Goal: Task Accomplishment & Management: Manage account settings

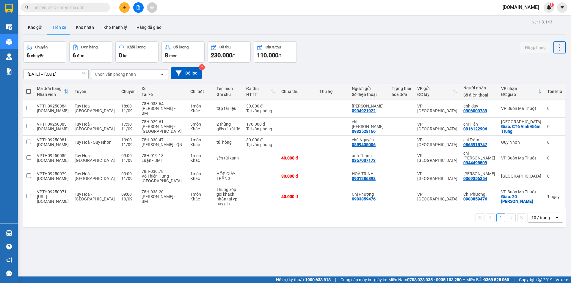
click at [121, 7] on button at bounding box center [124, 7] width 10 height 10
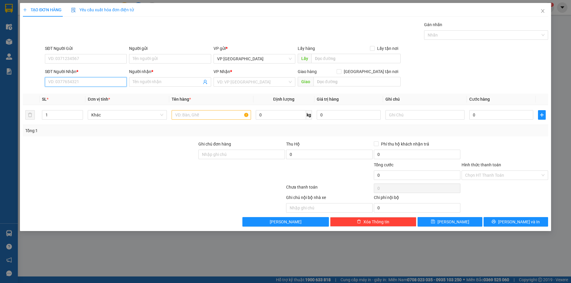
click at [98, 84] on input "SĐT Người Nhận *" at bounding box center [86, 82] width 82 height 10
type input "0968041241"
click at [152, 80] on input "Người nhận *" at bounding box center [167, 82] width 69 height 7
type input "khách nhận"
click at [108, 57] on input "SĐT Người Gửi" at bounding box center [86, 59] width 82 height 10
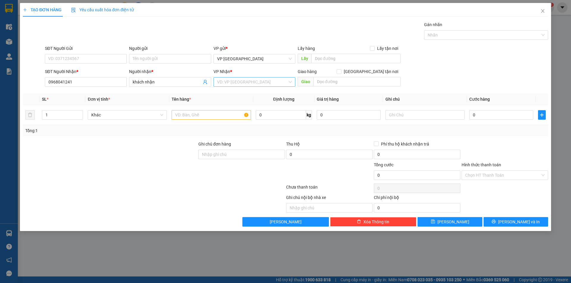
click at [241, 83] on input "search" at bounding box center [252, 82] width 70 height 9
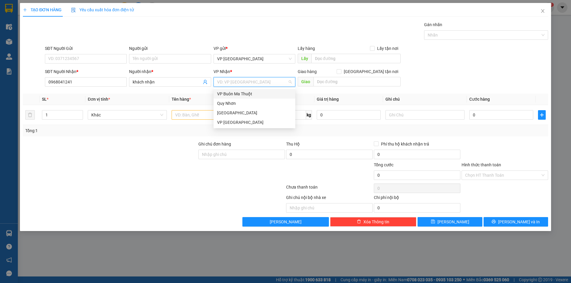
click at [241, 94] on div "VP Buôn Ma Thuột" at bounding box center [254, 94] width 75 height 7
click at [205, 113] on input "text" at bounding box center [210, 115] width 79 height 10
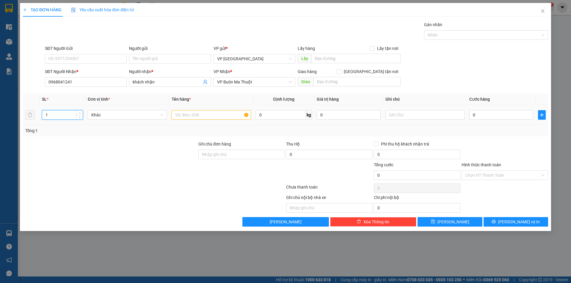
click at [63, 116] on input "1" at bounding box center [62, 115] width 40 height 9
type input "2"
click at [191, 117] on input "text" at bounding box center [210, 115] width 79 height 10
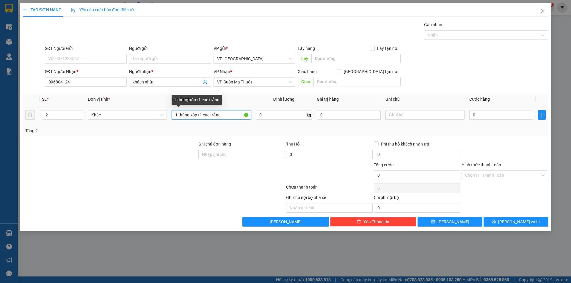
click at [202, 112] on input "1 thùng xốp+1 cục trắng" at bounding box center [210, 115] width 79 height 10
drag, startPoint x: 209, startPoint y: 115, endPoint x: 203, endPoint y: 117, distance: 6.6
click at [203, 117] on input "1 thùng xốp+4 cục trắng" at bounding box center [210, 115] width 79 height 10
click at [231, 112] on input "1 thùng xốp+4 thùng trắng" at bounding box center [210, 115] width 79 height 10
type input "1 thùng xốp+4 thùng trắng"
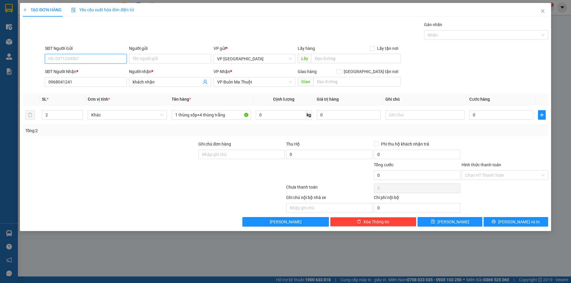
click at [78, 56] on input "SĐT Người Gửi" at bounding box center [86, 59] width 82 height 10
type input "0989535425"
click at [180, 57] on input "Người gửi" at bounding box center [170, 59] width 82 height 10
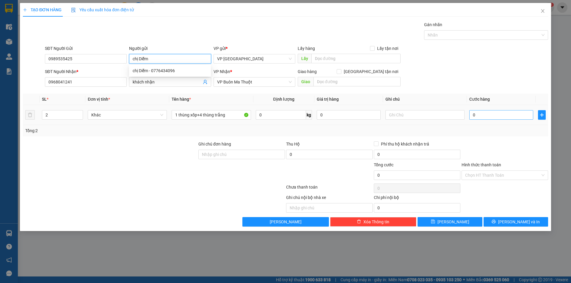
type input "chị Diễm"
click at [489, 112] on input "0" at bounding box center [501, 115] width 64 height 10
type input "2"
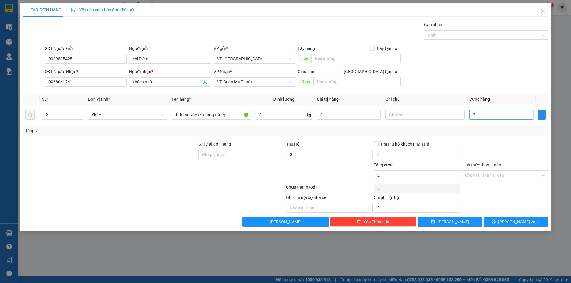
type input "25"
type input "250"
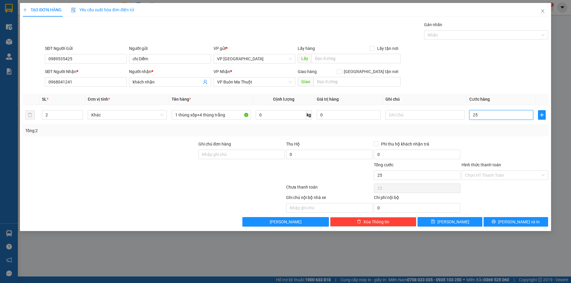
type input "250"
type input "2.500"
type input "25.000"
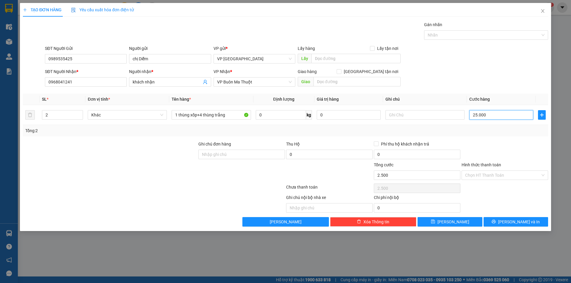
type input "25.000"
type input "250.000"
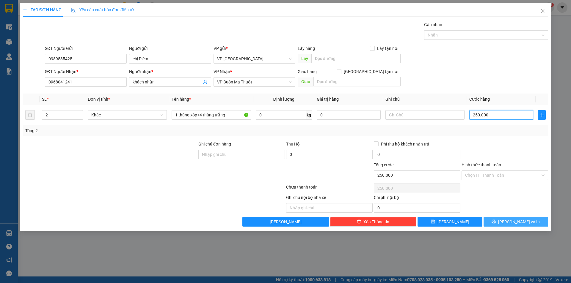
type input "250.000"
click at [530, 223] on button "[PERSON_NAME] và In" at bounding box center [515, 222] width 64 height 10
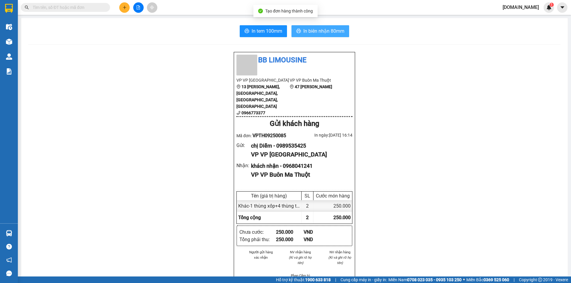
click at [305, 31] on span "In biên nhận 80mm" at bounding box center [323, 30] width 41 height 7
drag, startPoint x: 306, startPoint y: 181, endPoint x: 489, endPoint y: 58, distance: 221.1
click at [479, 75] on div "BB Limousine VP VP [STREET_ADDRESS][PERSON_NAME] 0966773377 VP VP Buôn Ma Thuột…" at bounding box center [294, 256] width 532 height 408
click at [309, 29] on span "In biên nhận 80mm" at bounding box center [323, 30] width 41 height 7
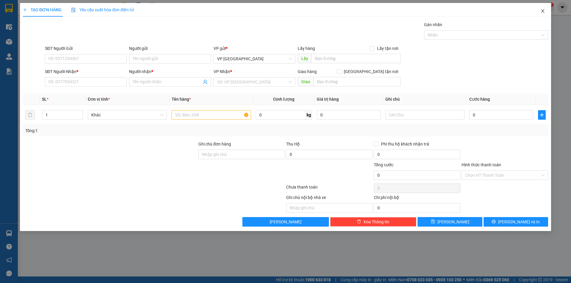
click at [540, 11] on icon "close" at bounding box center [542, 11] width 5 height 5
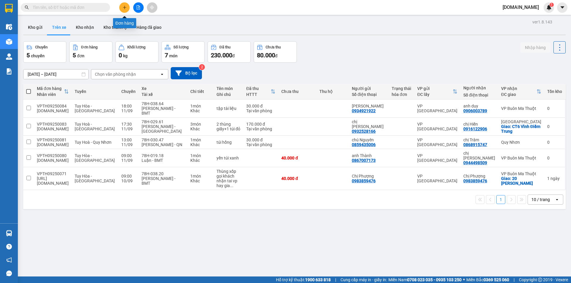
click at [126, 10] on button at bounding box center [124, 7] width 10 height 10
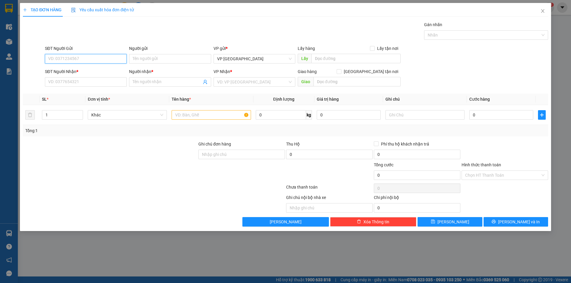
click at [107, 59] on input "SĐT Người Gửi" at bounding box center [86, 59] width 82 height 10
type input "0962366717"
click at [168, 56] on input "Người gửi" at bounding box center [170, 59] width 82 height 10
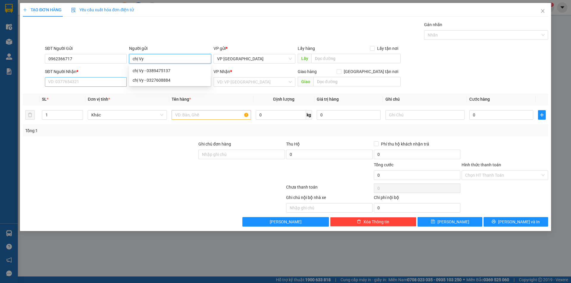
type input "chị Vy"
click at [86, 77] on input "SĐT Người Nhận *" at bounding box center [86, 82] width 82 height 10
type input "0935867477"
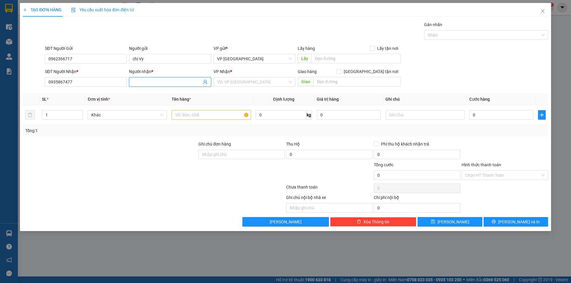
click at [148, 82] on input "Người nhận *" at bounding box center [167, 82] width 69 height 7
type input "a"
type input "â"
type input "anh [PERSON_NAME]"
click at [245, 83] on input "search" at bounding box center [252, 82] width 70 height 9
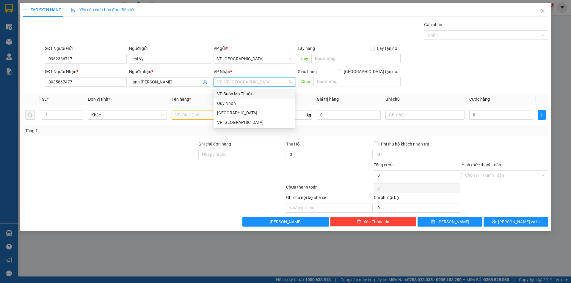
click at [240, 94] on div "VP Buôn Ma Thuột" at bounding box center [254, 94] width 75 height 7
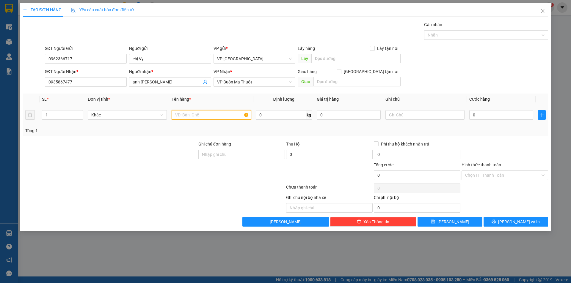
click at [186, 118] on input "text" at bounding box center [210, 115] width 79 height 10
type input "tài liệu"
click at [510, 120] on div "0" at bounding box center [501, 115] width 64 height 12
click at [513, 112] on input "0" at bounding box center [501, 115] width 64 height 10
type input "5"
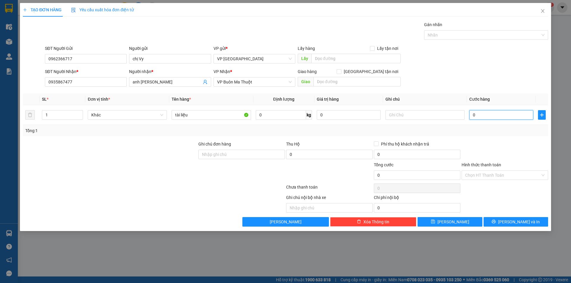
type input "5"
type input "50"
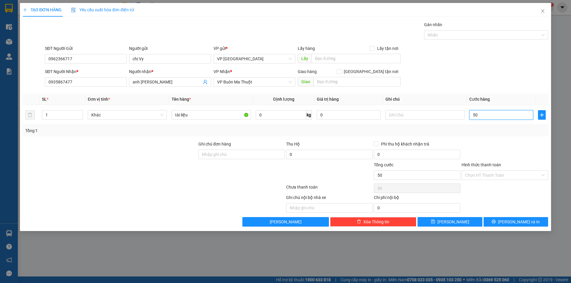
type input "500"
type input "5.000"
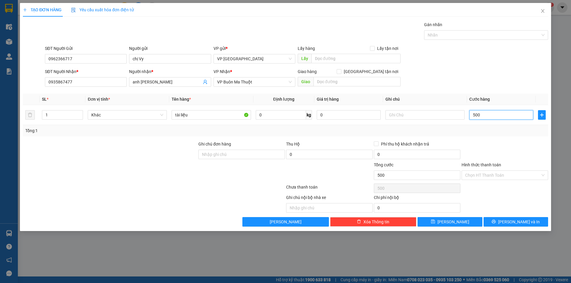
type input "5.000"
type input "50.000"
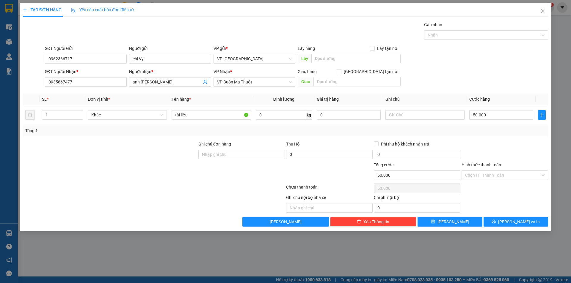
click at [480, 180] on div "Hình thức thanh toán Chọn HT Thanh Toán" at bounding box center [504, 172] width 86 height 21
click at [486, 174] on input "Hình thức thanh toán" at bounding box center [502, 175] width 75 height 9
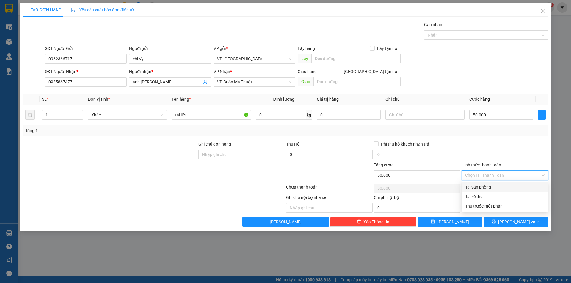
click at [478, 186] on div "Tại văn phòng" at bounding box center [504, 187] width 79 height 7
type input "0"
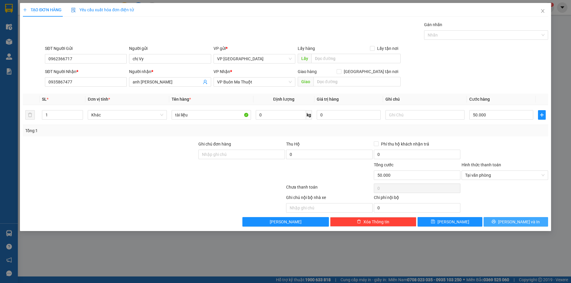
click at [489, 223] on button "[PERSON_NAME] và In" at bounding box center [515, 222] width 64 height 10
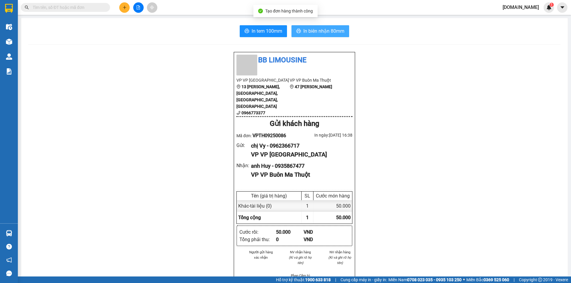
click at [298, 28] on button "In biên nhận 80mm" at bounding box center [320, 31] width 58 height 12
click at [310, 30] on span "In biên nhận 80mm" at bounding box center [323, 30] width 41 height 7
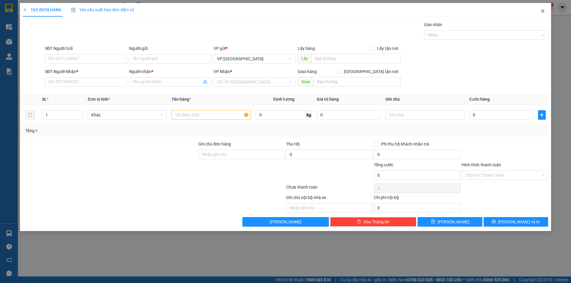
click at [544, 11] on icon "close" at bounding box center [542, 11] width 5 height 5
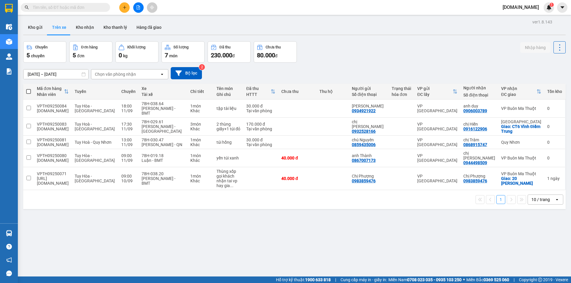
click at [38, 20] on div "ver 1.8.143 Kho gửi Trên xe Kho nhận Kho thanh [PERSON_NAME] đã giao Chuyến 5 c…" at bounding box center [294, 159] width 547 height 283
click at [36, 33] on button "Kho gửi" at bounding box center [35, 27] width 24 height 14
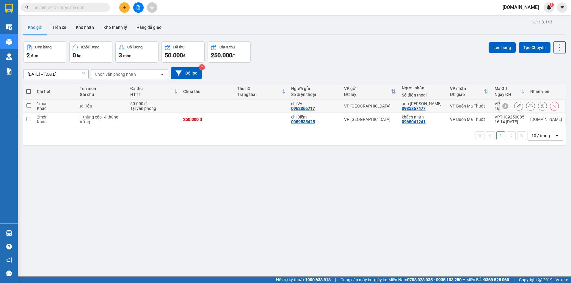
click at [208, 106] on td at bounding box center [207, 106] width 54 height 13
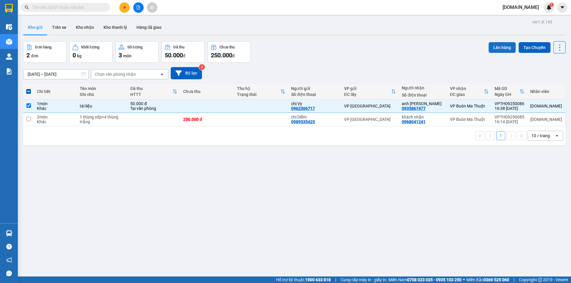
click at [499, 50] on button "Lên hàng" at bounding box center [501, 47] width 27 height 11
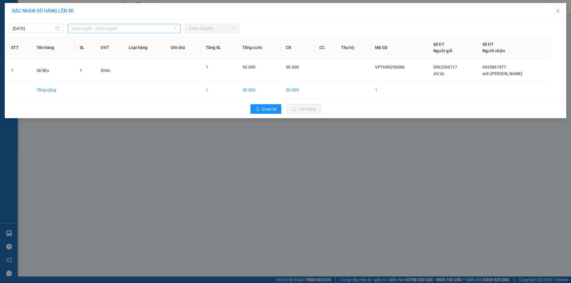
click at [120, 30] on span "Chọn tuyến - nhóm tuyến" at bounding box center [123, 28] width 105 height 9
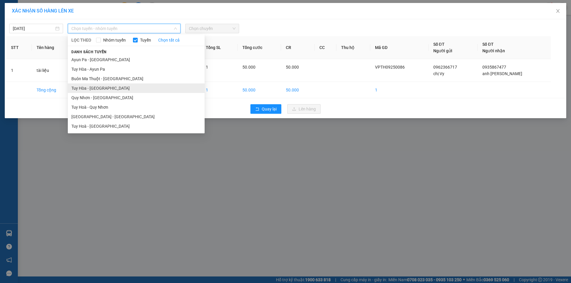
click at [116, 87] on li "Tuy Hòa - [GEOGRAPHIC_DATA]" at bounding box center [136, 88] width 137 height 10
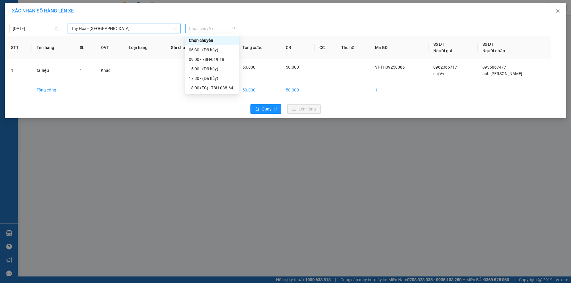
click at [229, 30] on span "Chọn chuyến" at bounding box center [212, 28] width 47 height 9
click at [227, 86] on div "18:00 (TC) - 78H-038.64" at bounding box center [212, 88] width 46 height 7
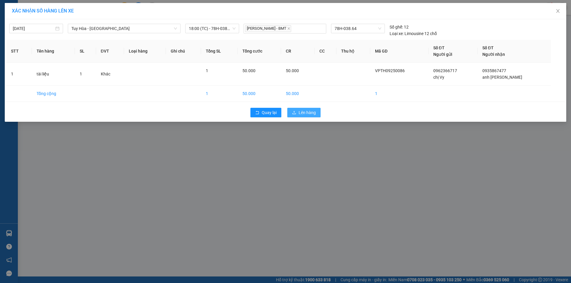
click at [302, 111] on span "Lên hàng" at bounding box center [306, 112] width 17 height 7
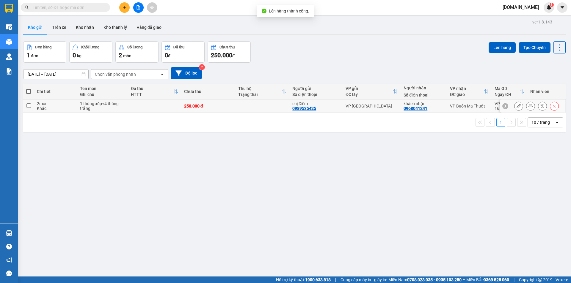
click at [283, 110] on td at bounding box center [262, 106] width 54 height 13
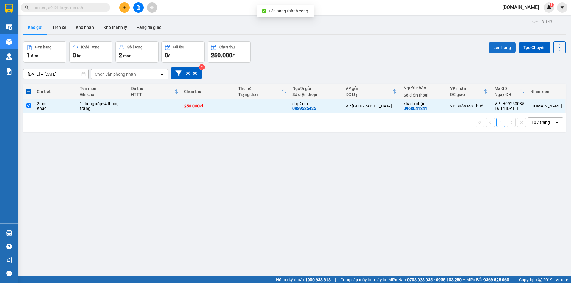
click at [500, 47] on button "Lên hàng" at bounding box center [501, 47] width 27 height 11
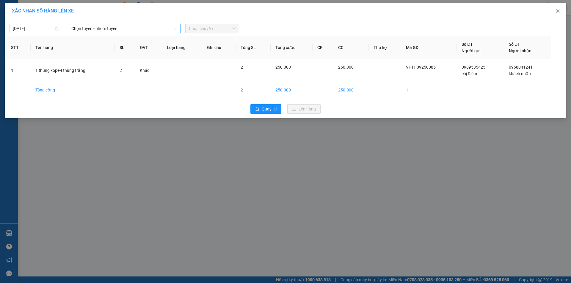
click at [152, 29] on span "Chọn tuyến - nhóm tuyến" at bounding box center [123, 28] width 105 height 9
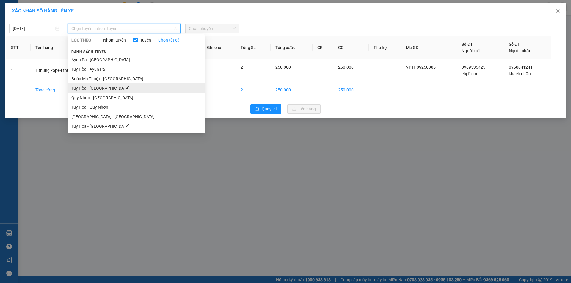
click at [138, 89] on li "Tuy Hòa - [GEOGRAPHIC_DATA]" at bounding box center [136, 88] width 137 height 10
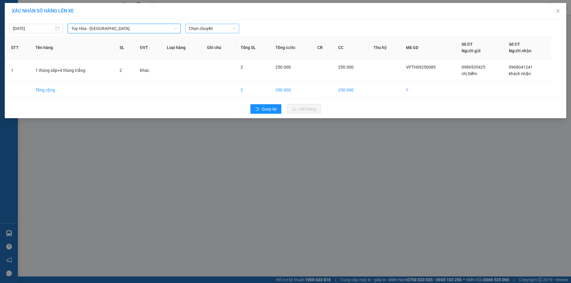
click at [222, 30] on span "Chọn chuyến" at bounding box center [212, 28] width 47 height 9
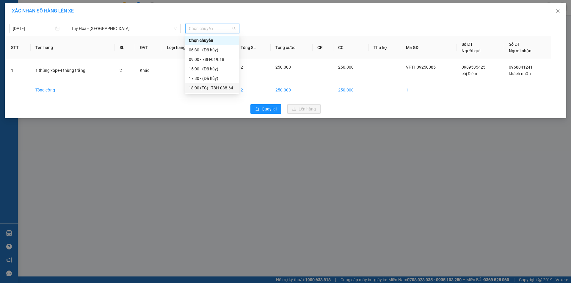
click at [212, 88] on div "18:00 (TC) - 78H-038.64" at bounding box center [212, 88] width 46 height 7
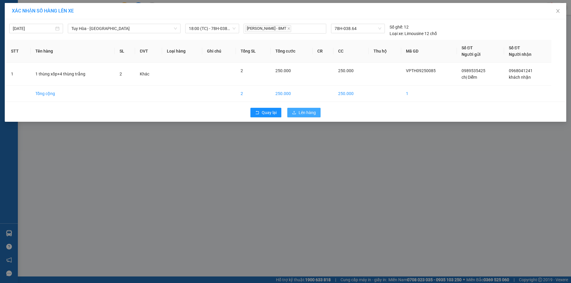
click at [298, 109] on button "Lên hàng" at bounding box center [303, 113] width 33 height 10
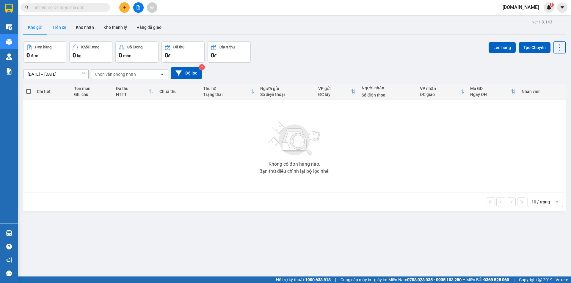
click at [56, 28] on button "Trên xe" at bounding box center [59, 27] width 24 height 14
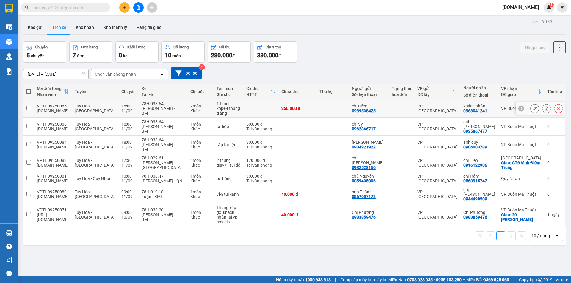
click at [243, 102] on td at bounding box center [260, 109] width 35 height 18
checkbox input "true"
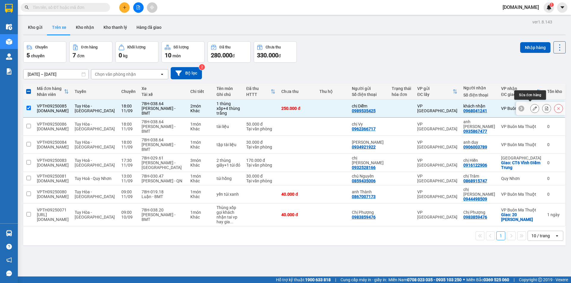
click at [530, 104] on button at bounding box center [534, 108] width 8 height 10
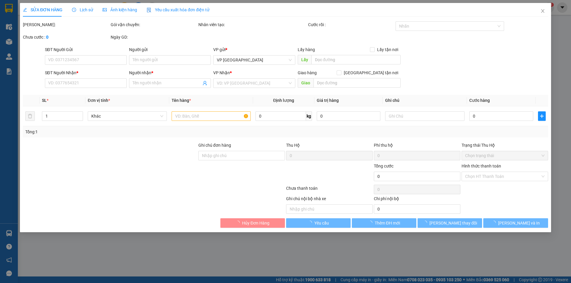
type input "0989535425"
type input "chị Diễm"
type input "0968041241"
type input "khách nhận"
type input "250.000"
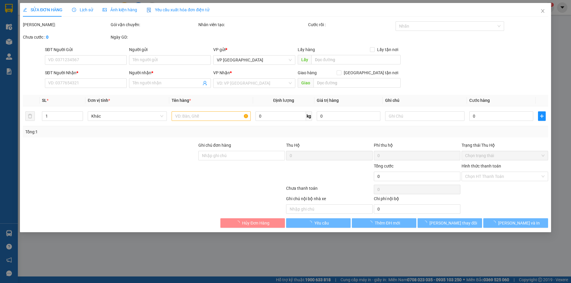
type input "250.000"
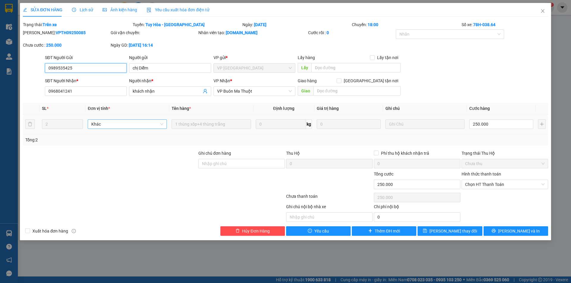
click at [122, 125] on span "Khác" at bounding box center [127, 124] width 72 height 9
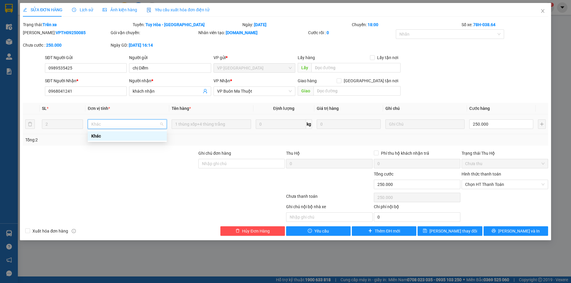
click at [122, 125] on span "Khác" at bounding box center [127, 124] width 72 height 9
click at [108, 101] on div "Total Paid Fee 0 Total UnPaid Fee 250.000 Cash Collection Total Fee Trạng thái:…" at bounding box center [285, 128] width 525 height 215
click at [542, 12] on icon "close" at bounding box center [542, 11] width 3 height 4
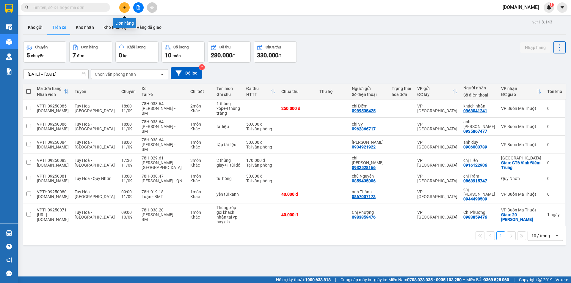
click at [121, 10] on button at bounding box center [124, 7] width 10 height 10
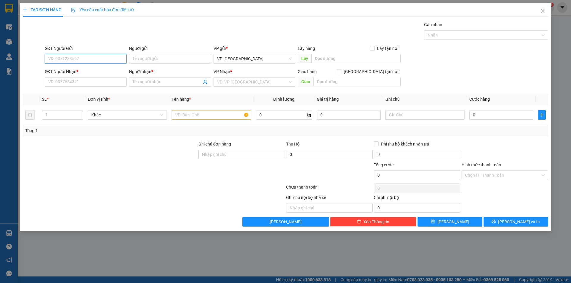
click at [94, 59] on input "SĐT Người Gửi" at bounding box center [86, 59] width 82 height 10
type input "0935780622"
click at [95, 70] on div "0935780622 - chị oanh" at bounding box center [85, 70] width 75 height 7
type input "chị oanh"
type input "0985333995"
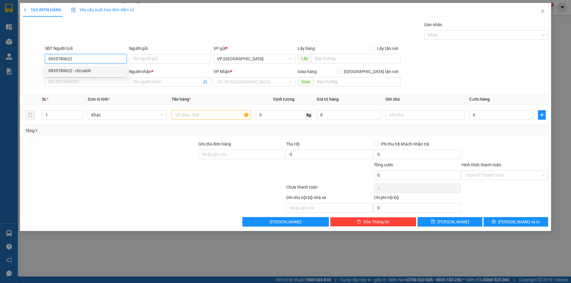
type input "a thành"
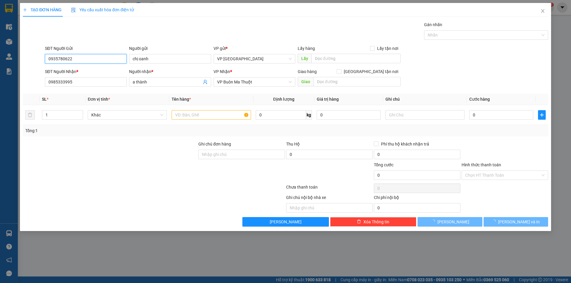
type input "30.000"
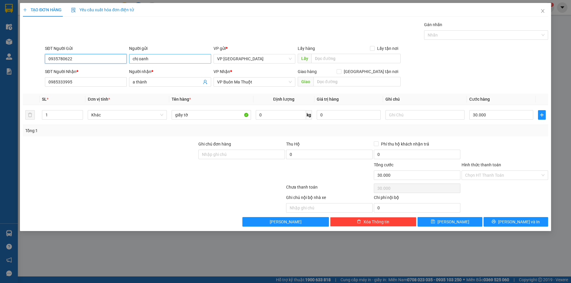
type input "0935780622"
click at [141, 59] on input "chị oanh" at bounding box center [170, 59] width 82 height 10
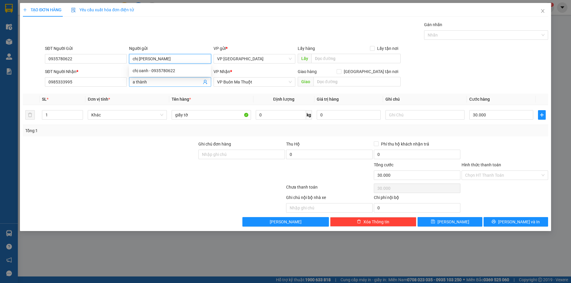
type input "chị [PERSON_NAME]"
click at [137, 82] on input "a thành" at bounding box center [167, 82] width 69 height 7
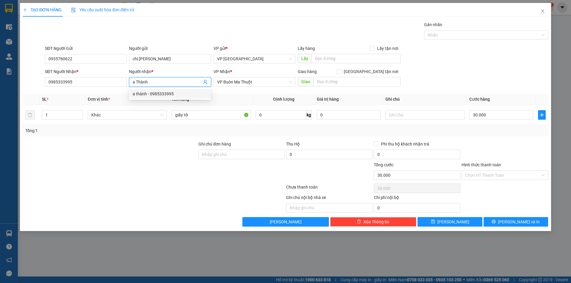
type input "a Thành"
click at [223, 97] on th "Tên hàng *" at bounding box center [211, 100] width 84 height 12
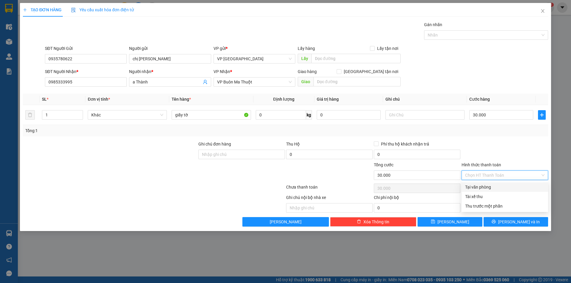
click at [511, 174] on input "Hình thức thanh toán" at bounding box center [502, 175] width 75 height 9
click at [501, 190] on div "Tại văn phòng" at bounding box center [504, 187] width 86 height 10
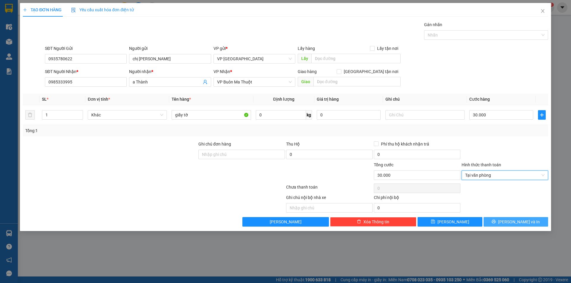
click at [511, 223] on span "[PERSON_NAME] và In" at bounding box center [519, 222] width 42 height 7
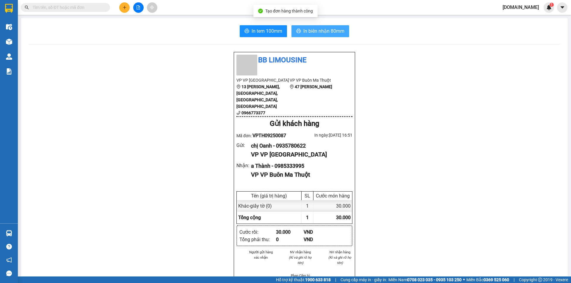
click at [304, 35] on span "In biên nhận 80mm" at bounding box center [323, 30] width 41 height 7
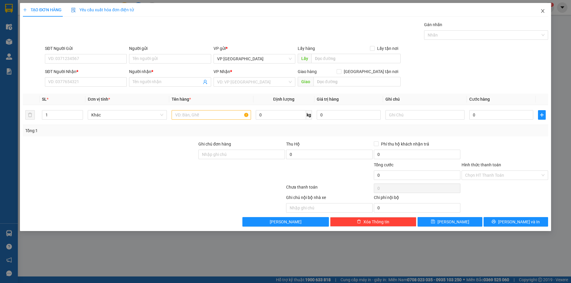
click at [544, 14] on span "Close" at bounding box center [542, 11] width 17 height 17
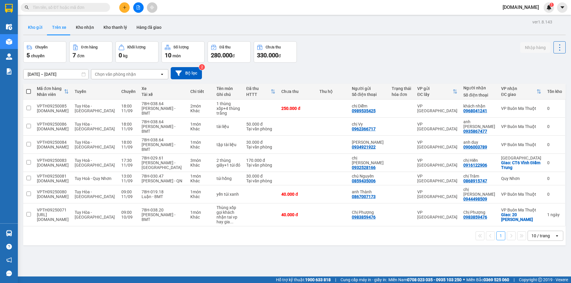
click at [38, 33] on button "Kho gửi" at bounding box center [35, 27] width 24 height 14
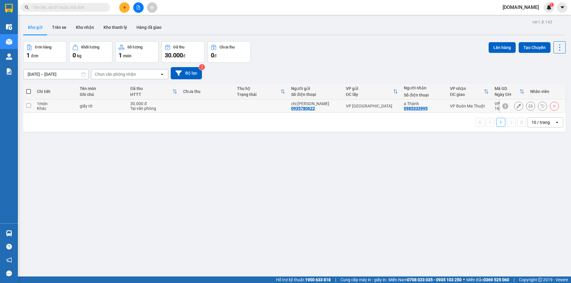
click at [244, 106] on td at bounding box center [261, 106] width 54 height 13
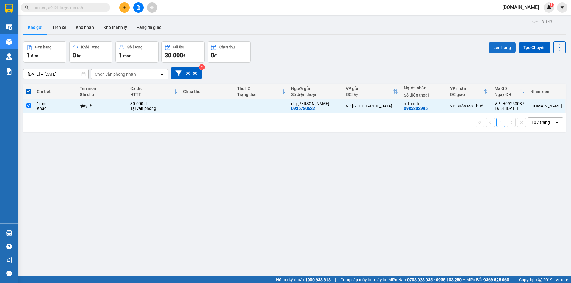
click at [498, 47] on button "Lên hàng" at bounding box center [501, 47] width 27 height 11
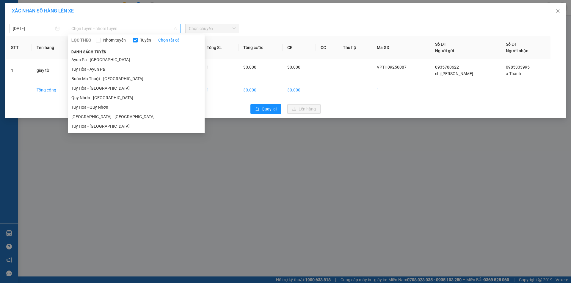
click at [152, 31] on span "Chọn tuyến - nhóm tuyến" at bounding box center [123, 28] width 105 height 9
click at [135, 88] on li "Tuy Hòa - [GEOGRAPHIC_DATA]" at bounding box center [136, 88] width 137 height 10
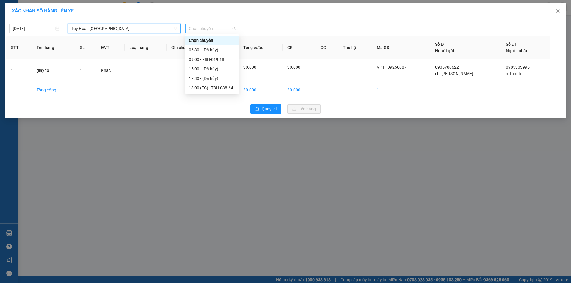
click at [211, 32] on span "Chọn chuyến" at bounding box center [212, 28] width 47 height 9
click at [221, 87] on div "18:00 (TC) - 78H-038.64" at bounding box center [212, 88] width 46 height 7
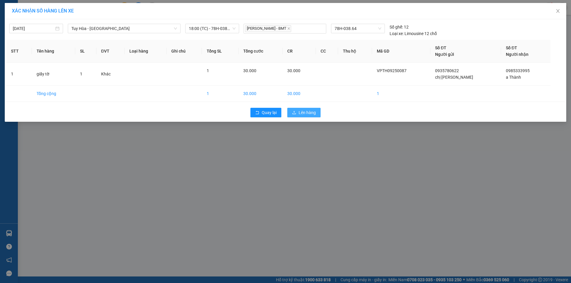
click at [303, 113] on span "Lên hàng" at bounding box center [306, 112] width 17 height 7
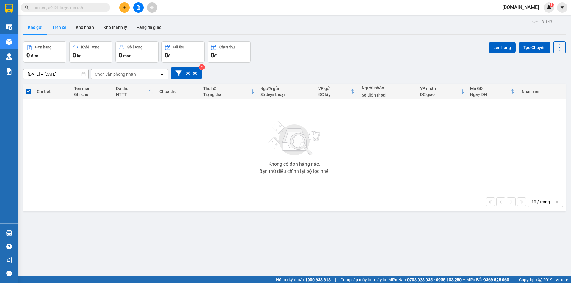
click at [62, 30] on button "Trên xe" at bounding box center [59, 27] width 24 height 14
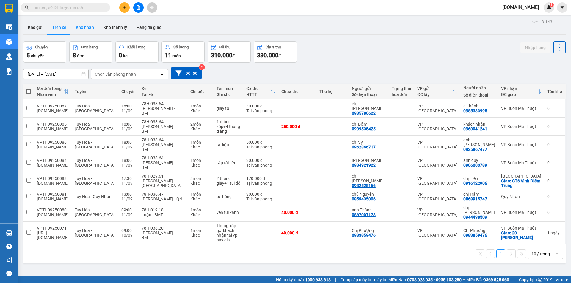
click at [92, 29] on button "Kho nhận" at bounding box center [85, 27] width 28 height 14
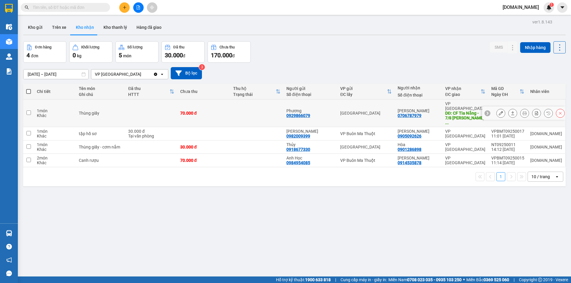
click at [223, 103] on td "70.000 đ" at bounding box center [203, 114] width 53 height 28
checkbox input "true"
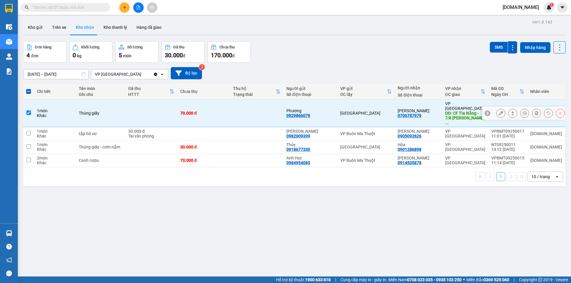
click at [498, 111] on icon at bounding box center [500, 113] width 4 height 4
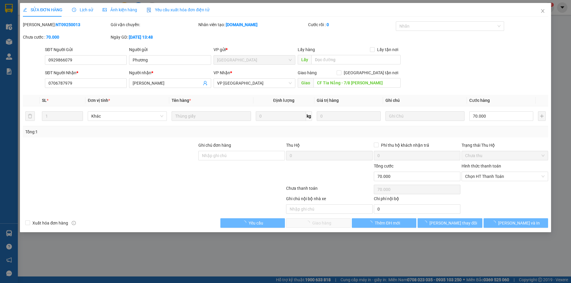
click at [87, 5] on div "Lịch sử" at bounding box center [82, 10] width 21 height 14
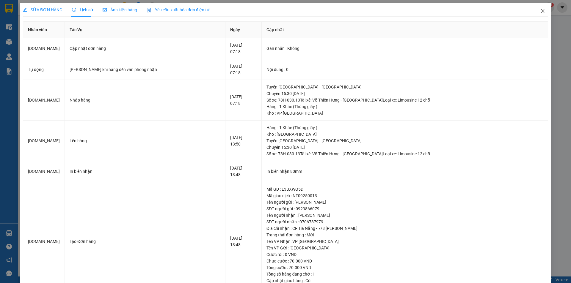
click at [540, 10] on icon "close" at bounding box center [542, 11] width 5 height 5
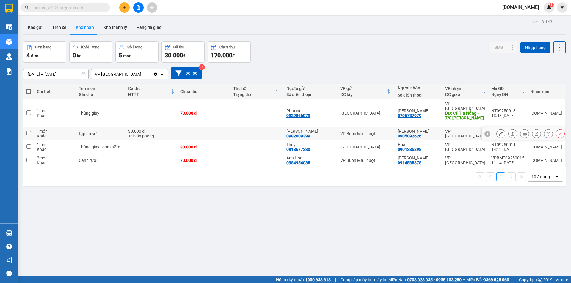
click at [269, 127] on td at bounding box center [256, 133] width 53 height 13
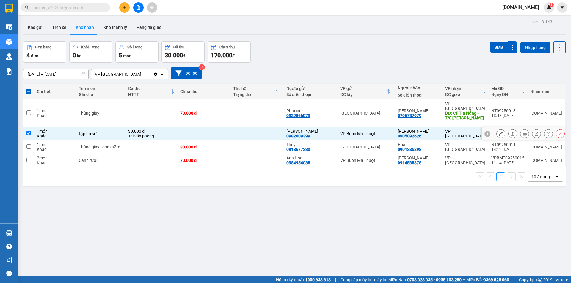
click at [501, 129] on div at bounding box center [530, 133] width 68 height 9
click at [498, 129] on button at bounding box center [500, 134] width 8 height 10
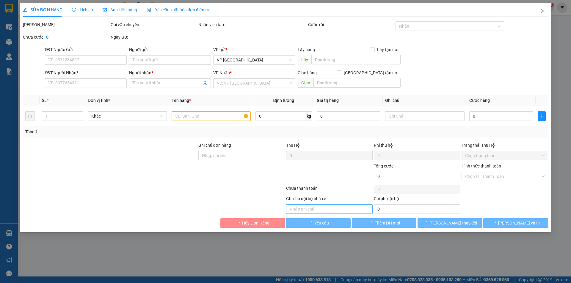
type input "0982009399"
type input "[PERSON_NAME]"
type input "0905092626"
type input "[PERSON_NAME]"
type input "30.000"
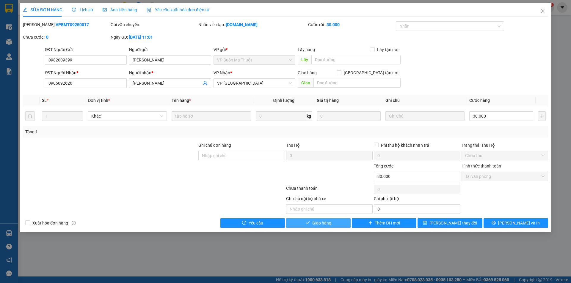
click at [318, 224] on span "Giao hàng" at bounding box center [321, 223] width 19 height 7
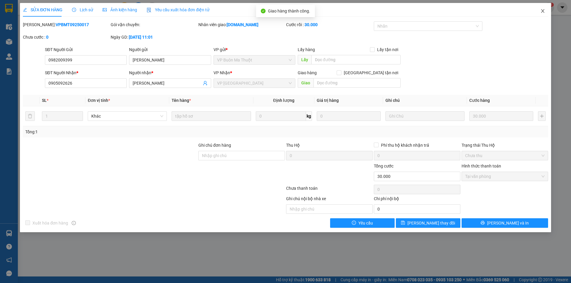
click at [543, 14] on span "Close" at bounding box center [542, 11] width 17 height 17
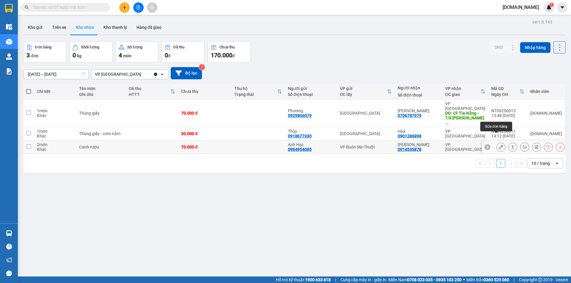
click at [498, 145] on icon at bounding box center [500, 147] width 4 height 4
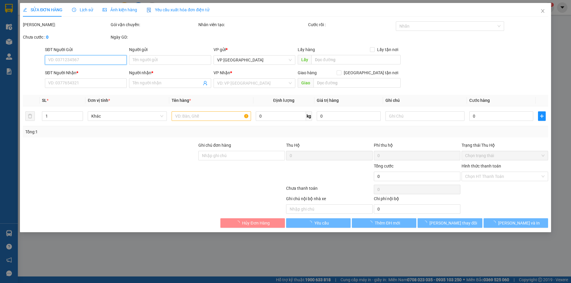
type input "0984954085"
type input "Anh Học"
type input "0914535878"
type input "[PERSON_NAME]"
type input "70.000"
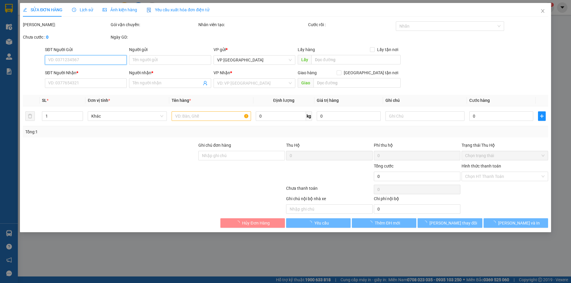
type input "70.000"
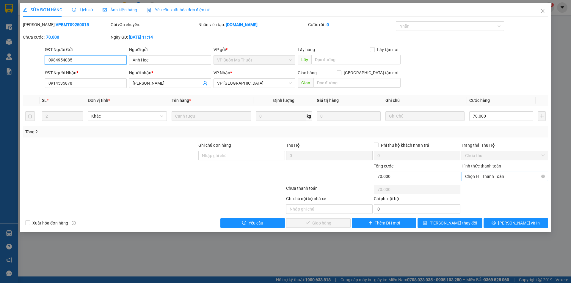
click at [476, 177] on span "Chọn HT Thanh Toán" at bounding box center [504, 176] width 79 height 9
click at [471, 189] on div "Tại văn phòng" at bounding box center [504, 188] width 79 height 7
click at [330, 225] on span "[PERSON_NAME] và Giao hàng" at bounding box center [325, 223] width 57 height 7
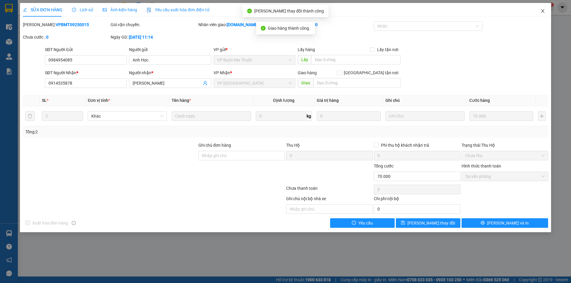
click at [543, 12] on icon "close" at bounding box center [542, 11] width 5 height 5
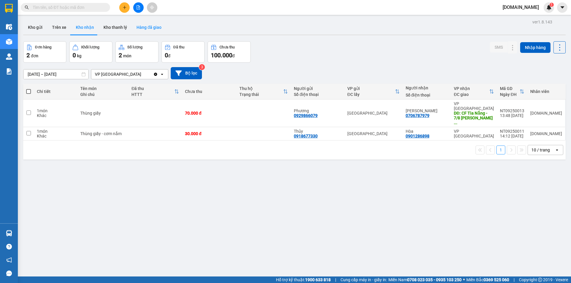
click at [144, 27] on button "Hàng đã giao" at bounding box center [149, 27] width 34 height 14
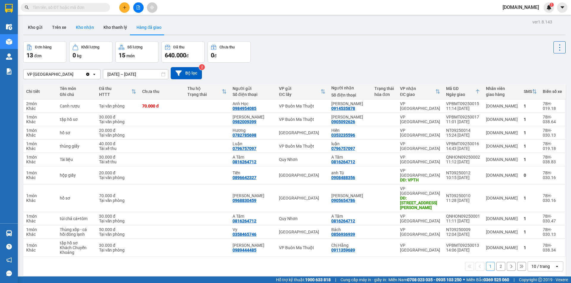
drag, startPoint x: 86, startPoint y: 22, endPoint x: 84, endPoint y: 34, distance: 11.6
click at [86, 22] on button "Kho nhận" at bounding box center [85, 27] width 28 height 14
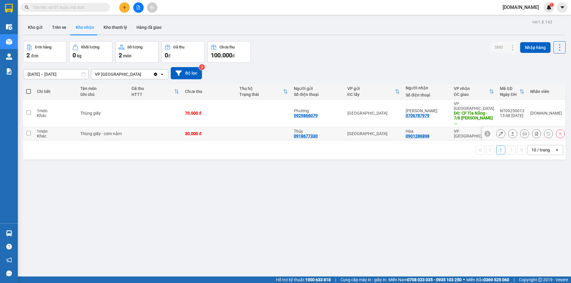
click at [500, 129] on button at bounding box center [500, 134] width 8 height 10
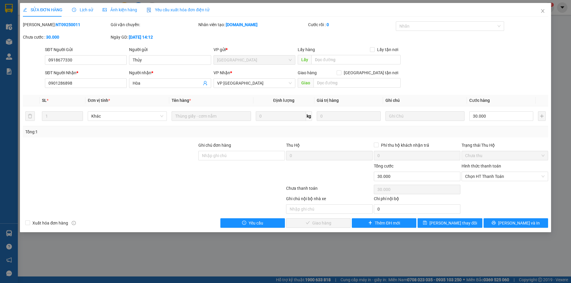
click at [87, 12] on div "Lịch sử" at bounding box center [82, 10] width 21 height 7
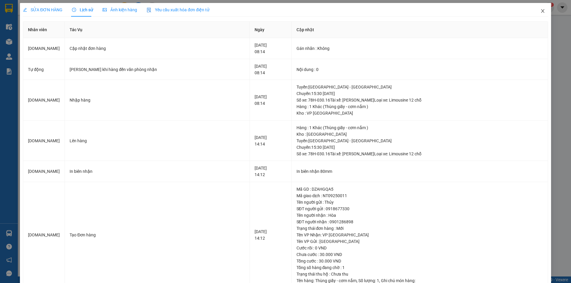
click at [540, 11] on icon "close" at bounding box center [542, 11] width 5 height 5
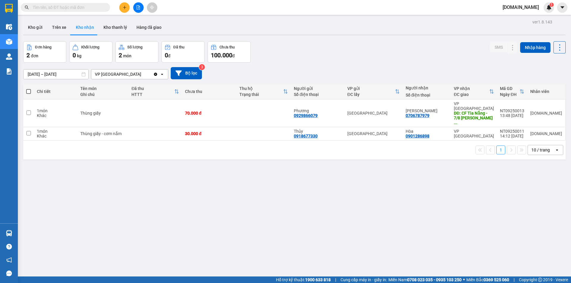
click at [133, 74] on div "VP [GEOGRAPHIC_DATA]" at bounding box center [122, 75] width 62 height 10
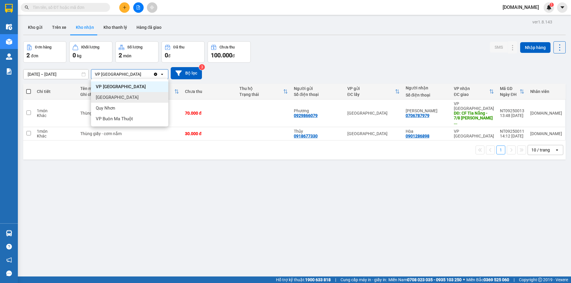
click at [125, 97] on div "[GEOGRAPHIC_DATA]" at bounding box center [129, 97] width 77 height 11
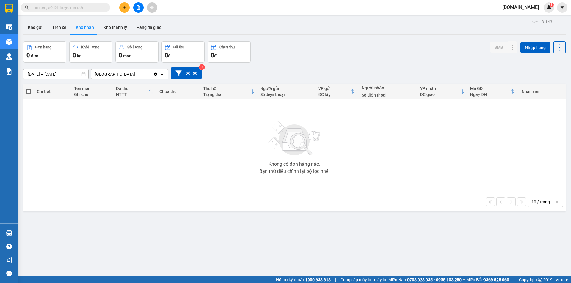
click at [136, 72] on div "[GEOGRAPHIC_DATA]" at bounding box center [122, 75] width 62 height 10
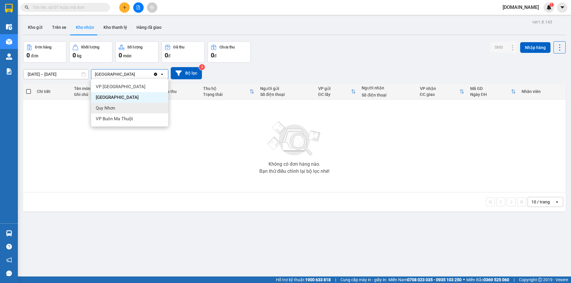
click at [130, 109] on div "Quy Nhơn" at bounding box center [129, 108] width 77 height 11
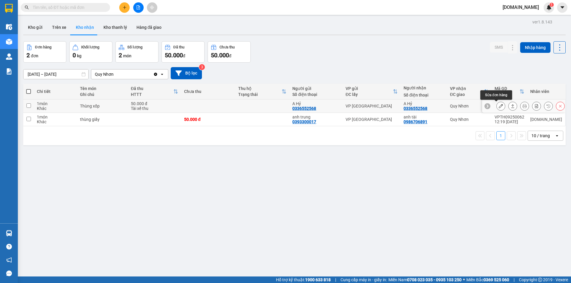
click at [496, 103] on button at bounding box center [500, 106] width 8 height 10
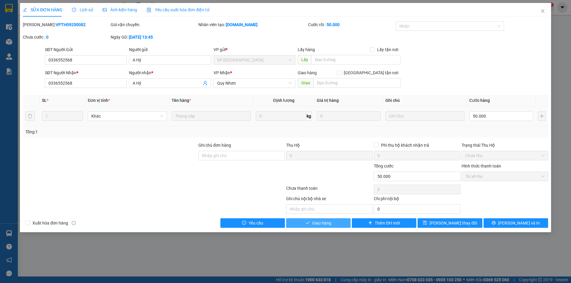
click at [331, 223] on button "Giao hàng" at bounding box center [318, 223] width 64 height 10
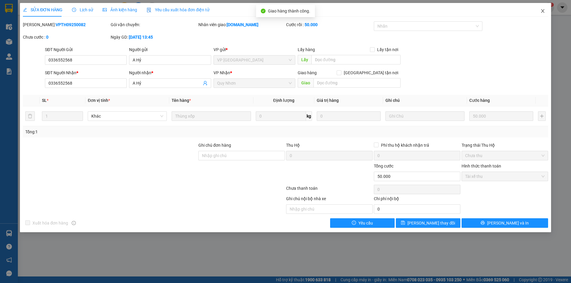
click at [540, 12] on icon "close" at bounding box center [542, 11] width 5 height 5
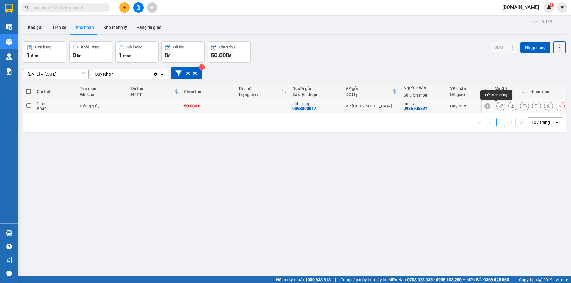
click at [496, 104] on button at bounding box center [500, 106] width 8 height 10
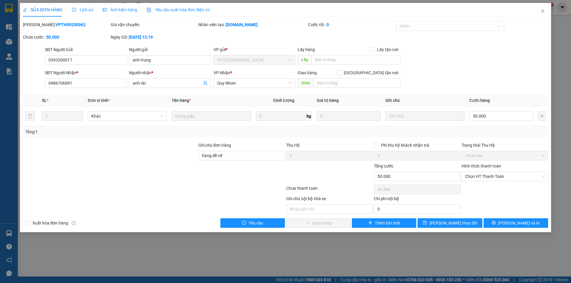
click at [85, 11] on span "Lịch sử" at bounding box center [82, 9] width 21 height 5
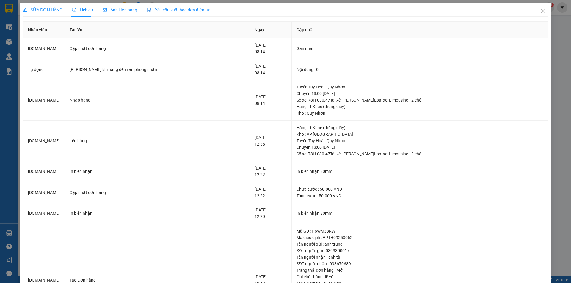
click at [551, 18] on div "SỬA ĐƠN HÀNG Lịch sử Ảnh kiện hàng Yêu cầu xuất hóa đơn điện tử Total Paid Fee …" at bounding box center [285, 141] width 571 height 283
click at [540, 9] on icon "close" at bounding box center [542, 11] width 5 height 5
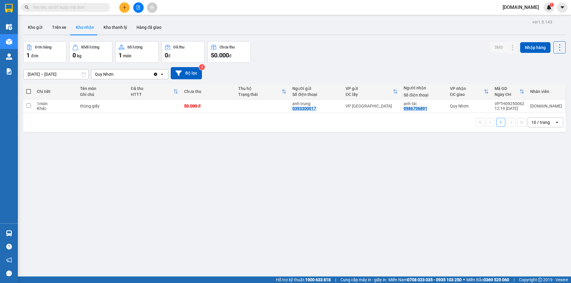
click at [124, 75] on div "Quy Nhơn" at bounding box center [122, 75] width 62 height 10
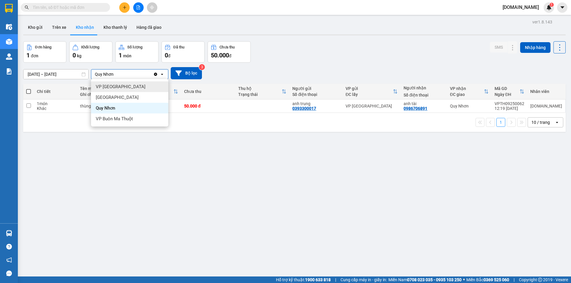
click at [119, 89] on div "VP [GEOGRAPHIC_DATA]" at bounding box center [129, 86] width 77 height 11
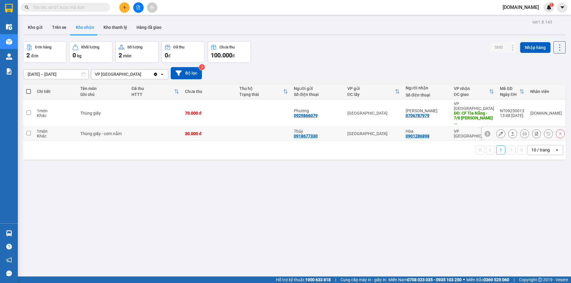
click at [234, 127] on td "30.000 đ" at bounding box center [209, 133] width 54 height 13
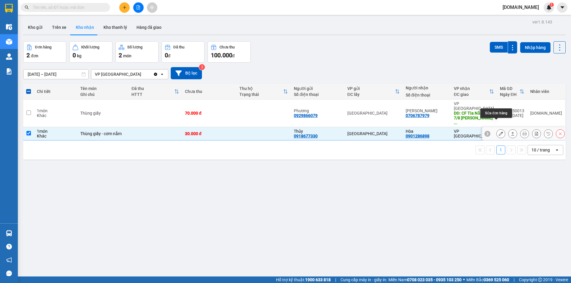
click at [496, 129] on button at bounding box center [500, 134] width 8 height 10
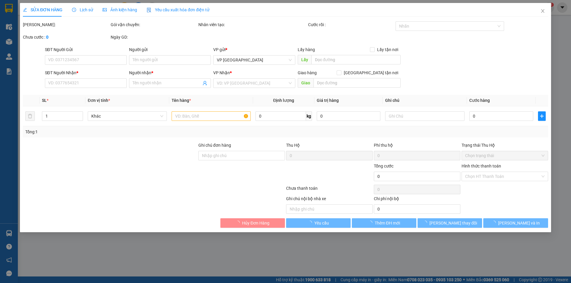
type input "0918677330"
type input "Thủy"
type input "0901286898"
type input "Hòa"
type input "30.000"
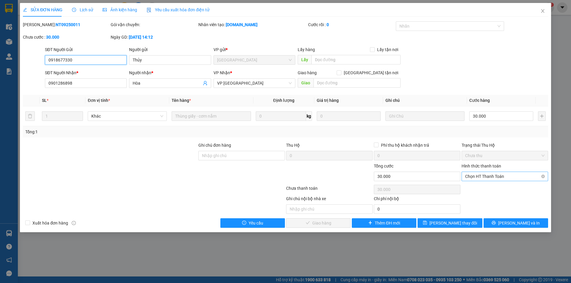
click at [501, 174] on span "Chọn HT Thanh Toán" at bounding box center [504, 176] width 79 height 9
click at [486, 189] on div "Tại văn phòng" at bounding box center [504, 188] width 79 height 7
type input "0"
click at [339, 222] on button "[PERSON_NAME] và Giao hàng" at bounding box center [318, 223] width 64 height 10
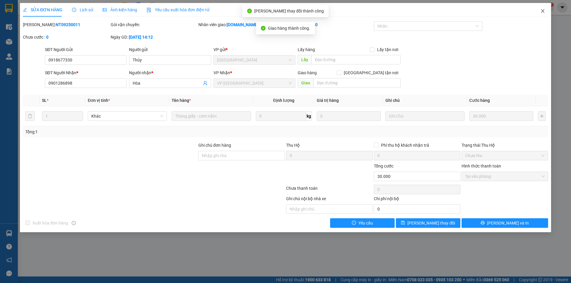
click at [543, 13] on icon "close" at bounding box center [542, 11] width 5 height 5
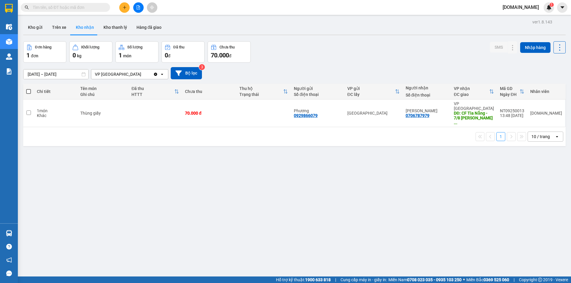
click at [122, 75] on div "VP [GEOGRAPHIC_DATA]" at bounding box center [122, 75] width 62 height 10
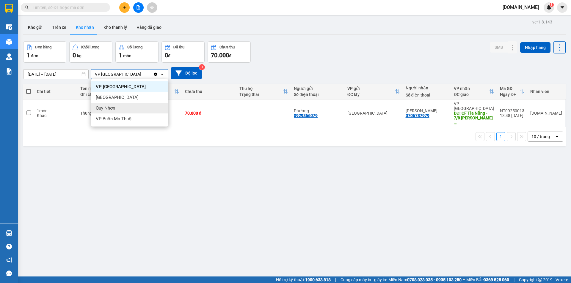
click at [119, 108] on div "Quy Nhơn" at bounding box center [129, 108] width 77 height 11
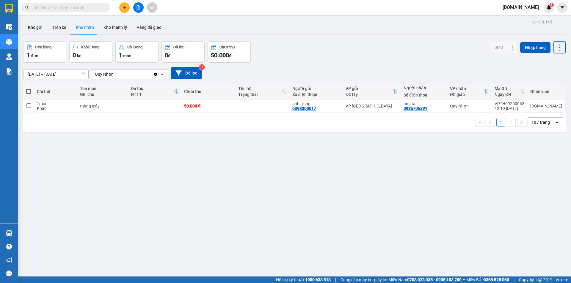
click at [149, 71] on div "Quy Nhơn" at bounding box center [122, 75] width 62 height 10
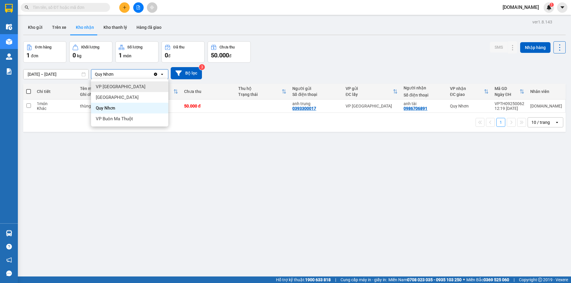
click at [142, 84] on div "VP [GEOGRAPHIC_DATA]" at bounding box center [129, 86] width 77 height 11
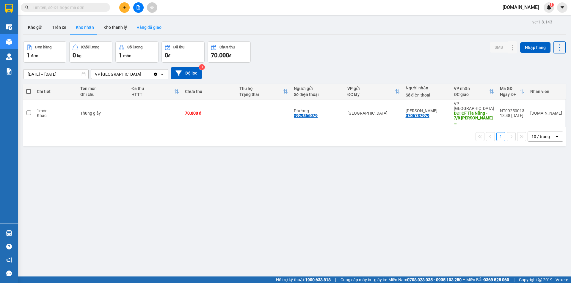
click at [148, 28] on button "Hàng đã giao" at bounding box center [149, 27] width 34 height 14
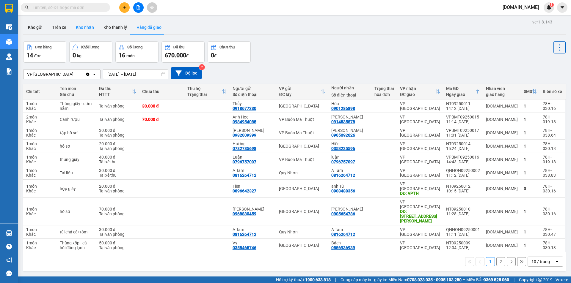
click at [92, 26] on button "Kho nhận" at bounding box center [85, 27] width 28 height 14
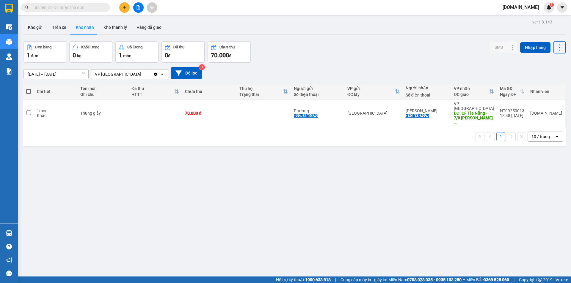
click at [144, 66] on div "[DATE] – [DATE] Press the down arrow key to interact with the calendar and sele…" at bounding box center [294, 73] width 542 height 21
click at [142, 72] on div "VP [GEOGRAPHIC_DATA]" at bounding box center [122, 75] width 62 height 10
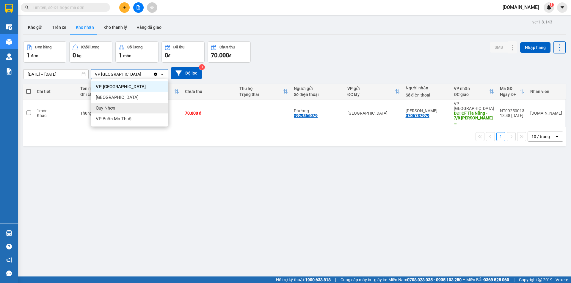
click at [139, 108] on div "Quy Nhơn" at bounding box center [129, 108] width 77 height 11
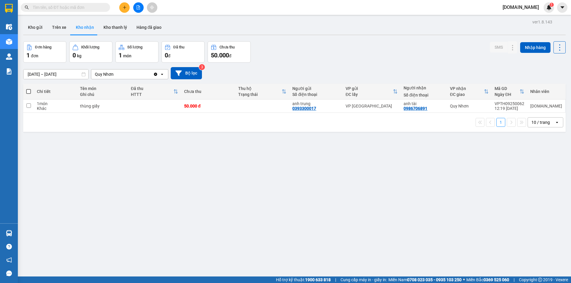
click at [134, 73] on div "Quy Nhơn" at bounding box center [122, 75] width 62 height 10
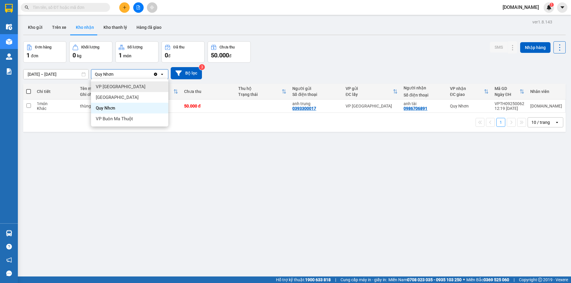
click at [131, 89] on div "VP [GEOGRAPHIC_DATA]" at bounding box center [129, 86] width 77 height 11
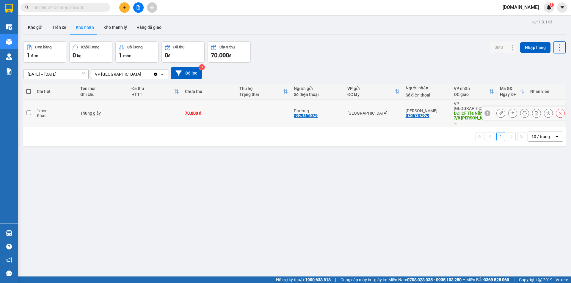
click at [498, 111] on icon at bounding box center [500, 113] width 4 height 4
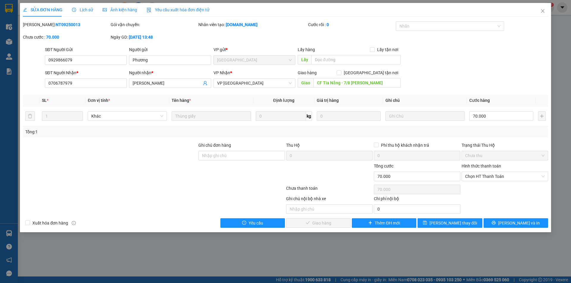
click at [80, 7] on span "Lịch sử" at bounding box center [82, 9] width 21 height 5
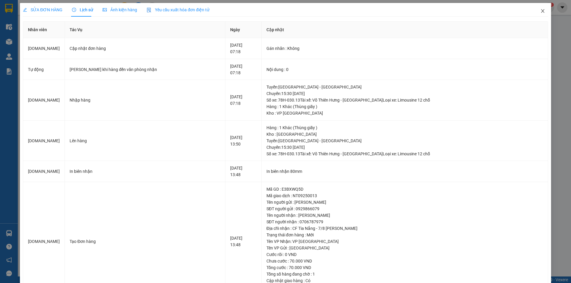
click at [540, 11] on icon "close" at bounding box center [542, 11] width 5 height 5
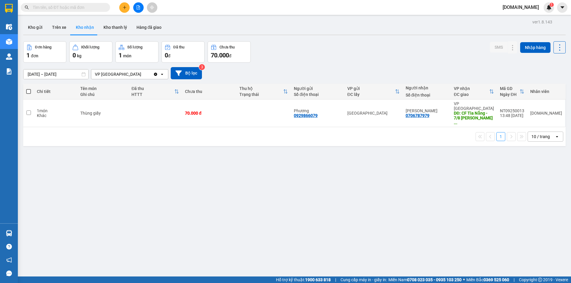
click at [137, 74] on div "VP [GEOGRAPHIC_DATA]" at bounding box center [122, 75] width 62 height 10
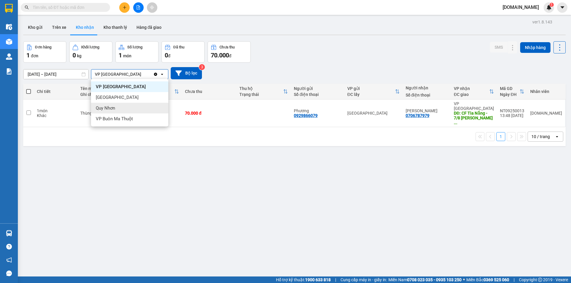
click at [128, 106] on div "Quy Nhơn" at bounding box center [129, 108] width 77 height 11
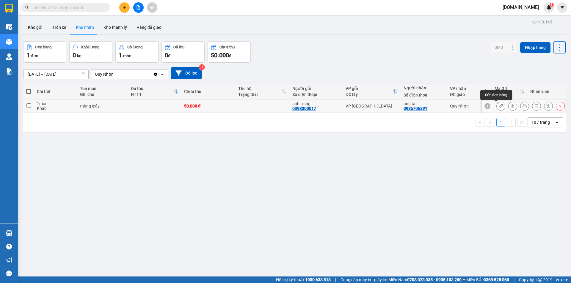
click at [496, 103] on button at bounding box center [500, 106] width 8 height 10
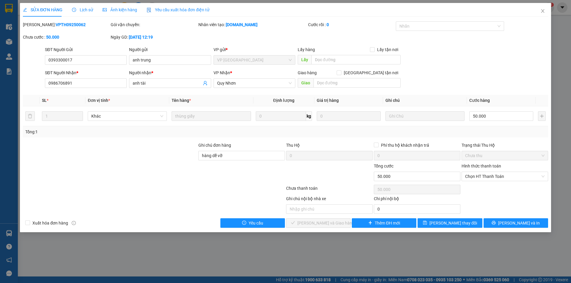
click at [71, 5] on div "SỬA ĐƠN HÀNG Lịch sử Ảnh kiện hàng Yêu cầu xuất hóa đơn điện tử" at bounding box center [116, 10] width 186 height 14
click at [75, 9] on icon "clock-circle" at bounding box center [74, 10] width 4 height 4
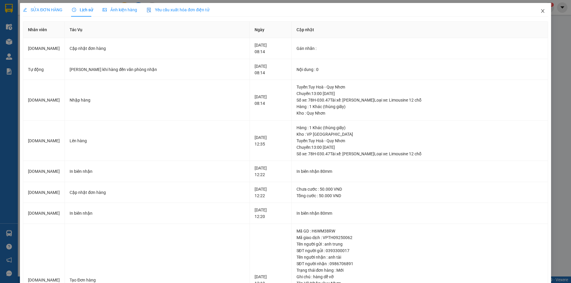
click at [540, 13] on icon "close" at bounding box center [542, 11] width 5 height 5
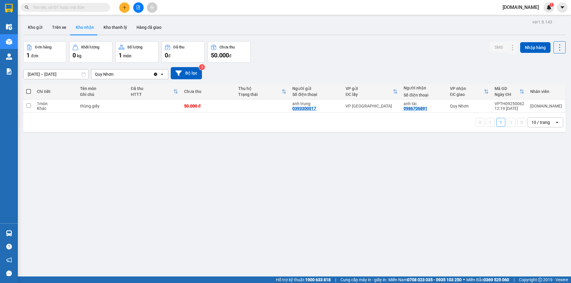
click at [115, 80] on div "[DATE] – [DATE] Press the down arrow key to interact with the calendar and sele…" at bounding box center [294, 73] width 542 height 21
click at [122, 77] on div "Quy Nhơn" at bounding box center [122, 75] width 62 height 10
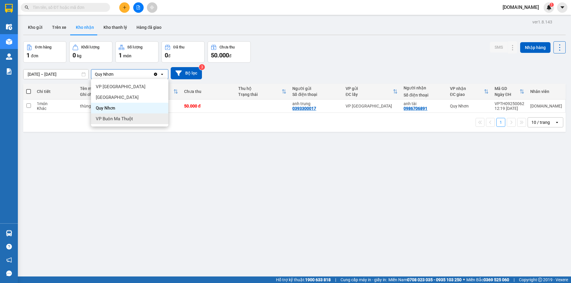
click at [125, 116] on span "VP Buôn Ma Thuột" at bounding box center [114, 119] width 37 height 6
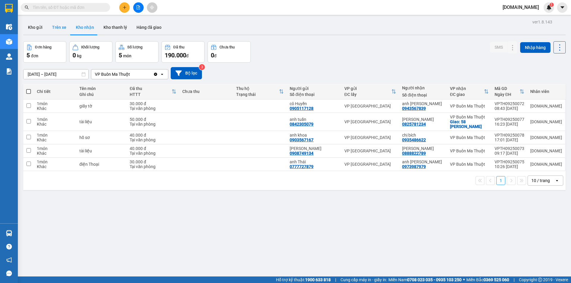
click at [64, 29] on button "Trên xe" at bounding box center [59, 27] width 24 height 14
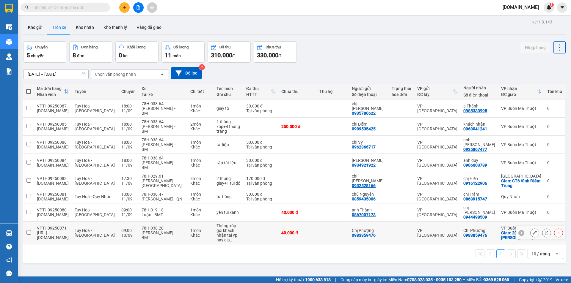
click at [445, 228] on div "VP [GEOGRAPHIC_DATA]" at bounding box center [437, 233] width 40 height 10
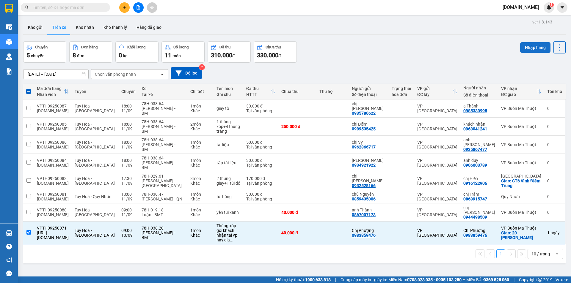
click at [521, 45] on button "Nhập hàng" at bounding box center [535, 47] width 30 height 11
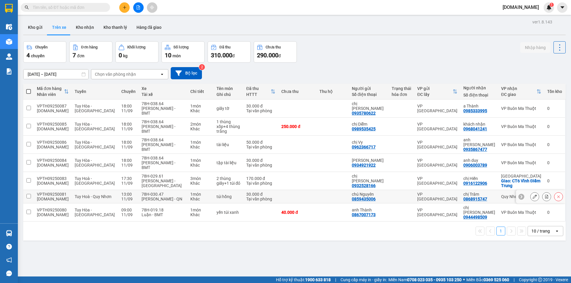
click at [340, 190] on td at bounding box center [332, 196] width 32 height 13
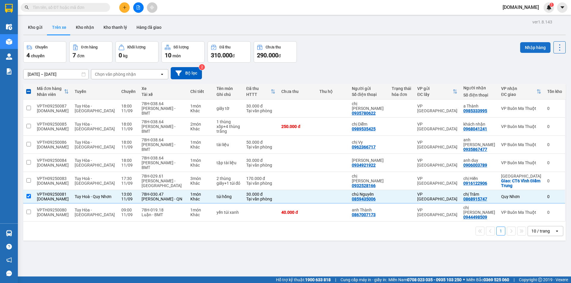
click at [529, 48] on button "Nhập hàng" at bounding box center [535, 47] width 30 height 11
checkbox input "false"
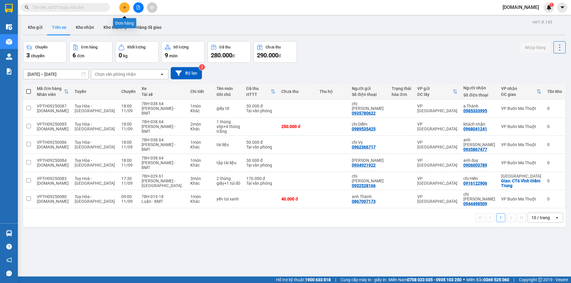
click at [126, 10] on button at bounding box center [124, 7] width 10 height 10
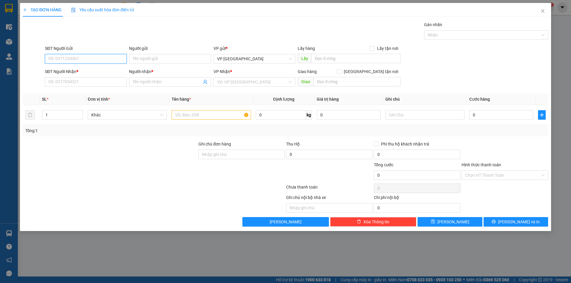
click at [93, 54] on input "SĐT Người Gửi" at bounding box center [86, 59] width 82 height 10
click at [110, 59] on input "SĐT Người Gửi" at bounding box center [86, 59] width 82 height 10
click at [96, 58] on input "SĐT Người Gửi" at bounding box center [86, 59] width 82 height 10
type input "0979058251"
click at [189, 60] on input "Người gửi" at bounding box center [170, 59] width 82 height 10
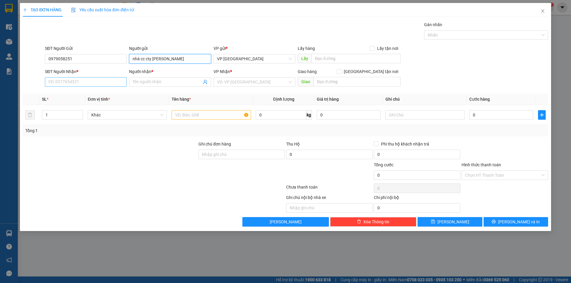
type input "nhà cc cty [PERSON_NAME]"
click at [97, 82] on input "SĐT Người Nhận *" at bounding box center [86, 82] width 82 height 10
click at [260, 85] on input "search" at bounding box center [252, 82] width 70 height 9
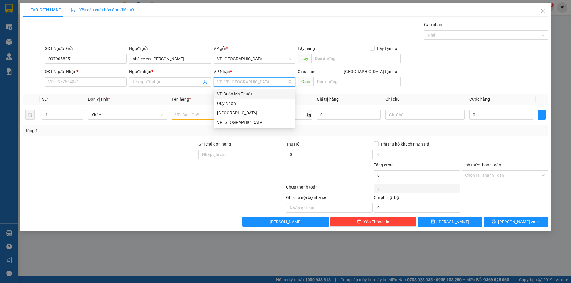
click at [247, 93] on div "VP Buôn Ma Thuột" at bounding box center [254, 94] width 75 height 7
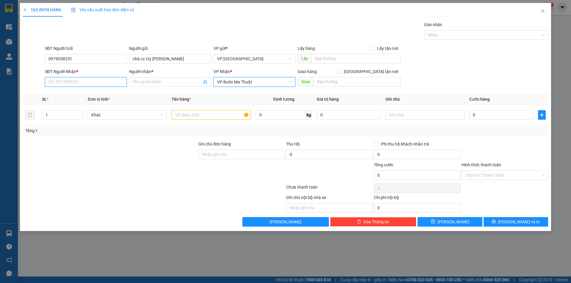
click at [90, 84] on input "SĐT Người Nhận *" at bounding box center [86, 82] width 82 height 10
type input "0397714181"
click at [150, 83] on input "Người nhận *" at bounding box center [167, 82] width 69 height 7
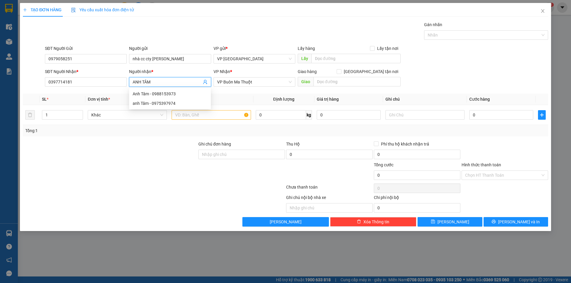
type input "ANH TÂM"
drag, startPoint x: 376, startPoint y: 68, endPoint x: 370, endPoint y: 75, distance: 9.7
click at [375, 68] on form "SĐT Người Gửi 0979058251 Người gửi nhà cc cty HOÀNG KIỀU VP gửi * VP [GEOGRAPHI…" at bounding box center [285, 67] width 525 height 44
click at [341, 73] on input "[GEOGRAPHIC_DATA] tận nơi" at bounding box center [338, 71] width 4 height 4
checkbox input "true"
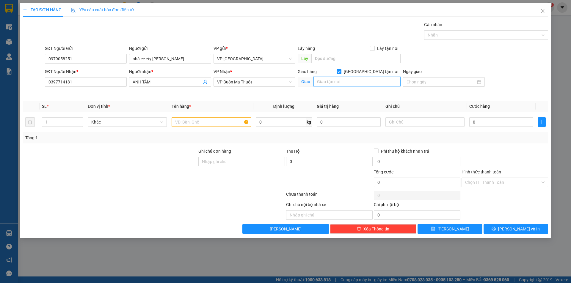
click at [363, 83] on input "text" at bounding box center [356, 82] width 87 height 10
type input "464 [PERSON_NAME]"
click at [442, 83] on input "Ngày giao" at bounding box center [440, 82] width 69 height 7
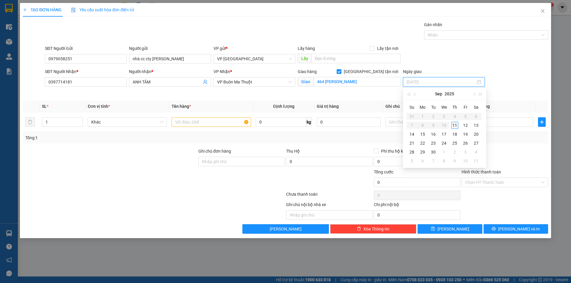
click at [453, 125] on div "11" at bounding box center [454, 125] width 7 height 7
click at [433, 81] on input "[DATE]" at bounding box center [440, 82] width 69 height 7
type input "[DATE]"
click at [464, 126] on div "12" at bounding box center [464, 125] width 7 height 7
click at [208, 122] on input "text" at bounding box center [210, 122] width 79 height 10
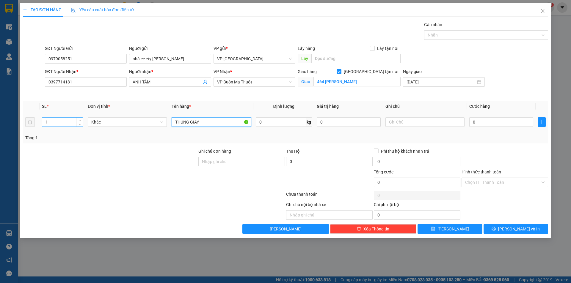
type input "THÙNG GIẤY"
click at [75, 126] on input "1" at bounding box center [62, 122] width 40 height 9
type input "3"
click at [465, 178] on input "Hình thức thanh toán" at bounding box center [502, 182] width 75 height 9
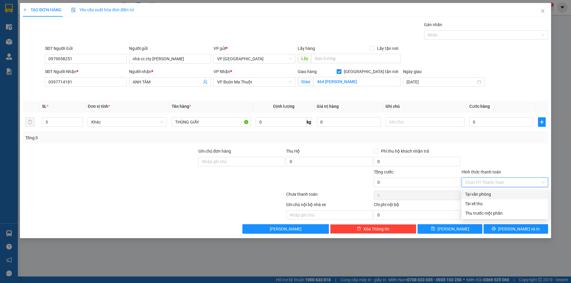
click at [469, 195] on div "Tại văn phòng" at bounding box center [504, 194] width 79 height 7
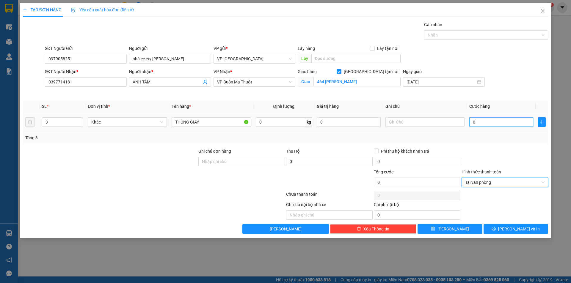
click at [495, 124] on input "0" at bounding box center [501, 122] width 64 height 10
click at [480, 122] on input "0" at bounding box center [501, 122] width 64 height 10
click at [507, 120] on input "0" at bounding box center [501, 122] width 64 height 10
type input "02"
type input "2"
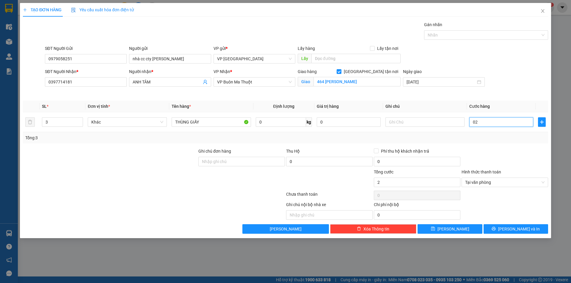
type input "020"
type input "20"
type input "0.200"
type input "200"
type input "02.000"
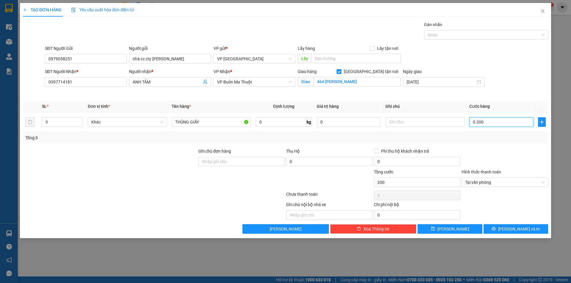
type input "2.000"
type input "020.000"
type input "20.000"
type input "0.200.000"
type input "200.000"
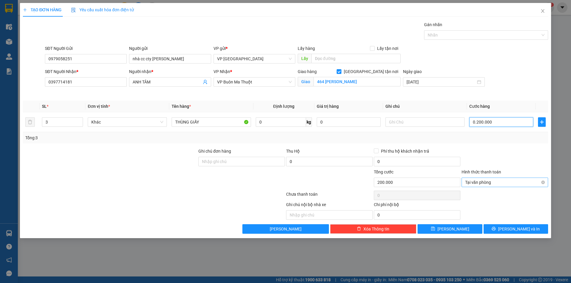
click at [500, 179] on span "Tại văn phòng" at bounding box center [504, 182] width 79 height 9
type input "200.000"
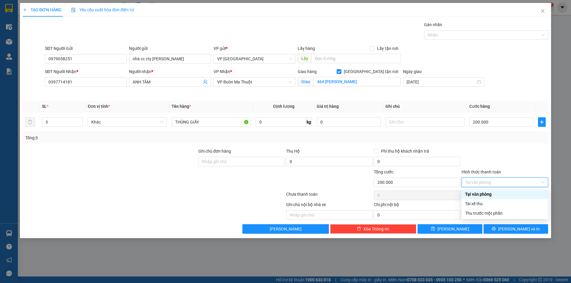
click at [498, 166] on div at bounding box center [505, 158] width 88 height 21
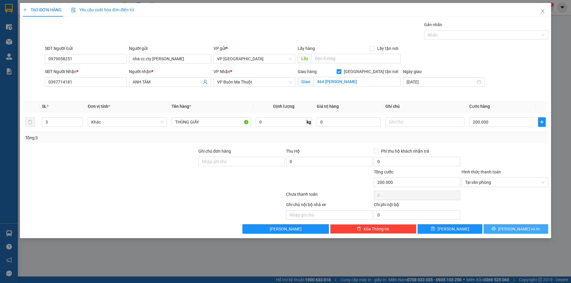
click at [500, 227] on button "[PERSON_NAME] và In" at bounding box center [515, 229] width 64 height 10
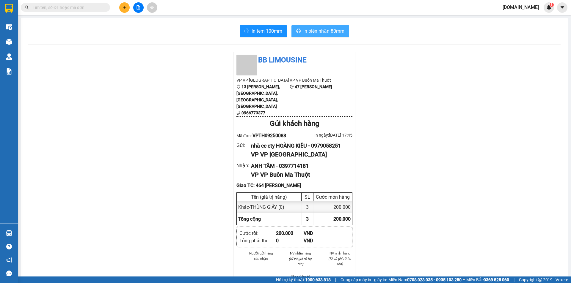
click at [313, 32] on span "In biên nhận 80mm" at bounding box center [323, 30] width 41 height 7
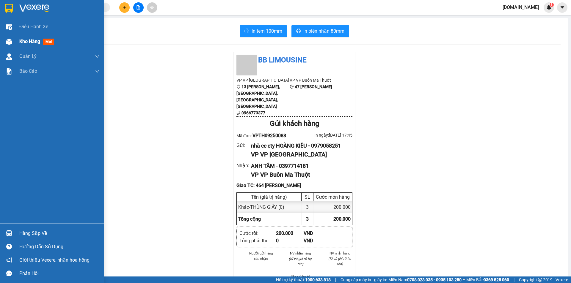
click at [11, 44] on img at bounding box center [9, 42] width 6 height 6
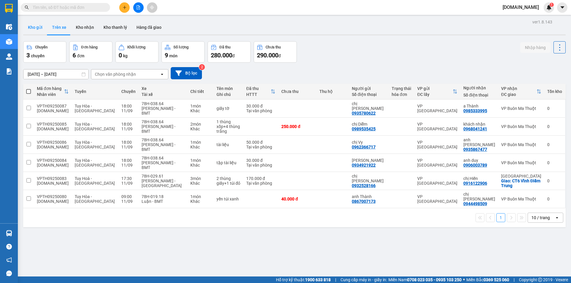
click at [42, 25] on button "Kho gửi" at bounding box center [35, 27] width 24 height 14
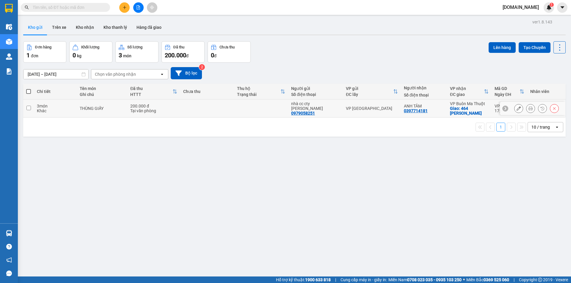
click at [516, 110] on icon at bounding box center [518, 108] width 4 height 4
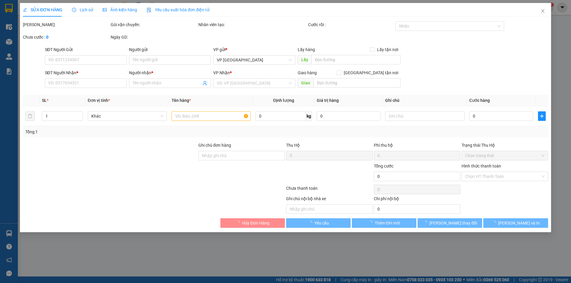
type input "0979058251"
type input "nhà cc cty [PERSON_NAME]"
type input "0397714181"
type input "ANH TÂM"
checkbox input "true"
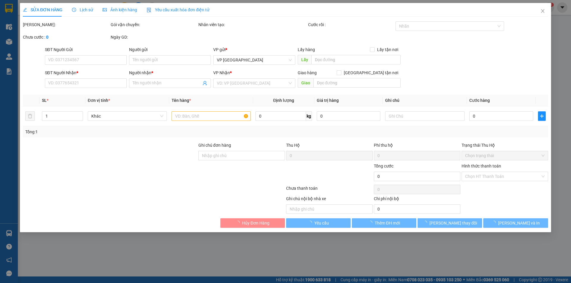
type input "464 [PERSON_NAME]"
type input "200.000"
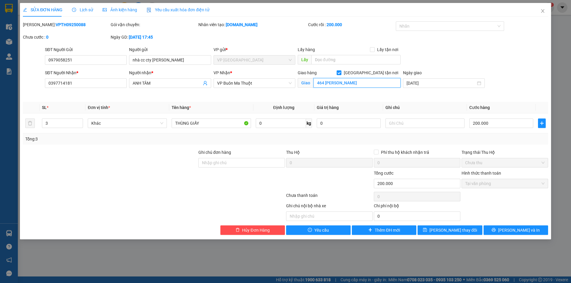
click at [366, 86] on input "464 [PERSON_NAME]" at bounding box center [356, 83] width 87 height 10
type input "464 HÙNG VƯƠNG-BUÔN H"
click at [495, 226] on button "[PERSON_NAME] và In" at bounding box center [515, 231] width 64 height 10
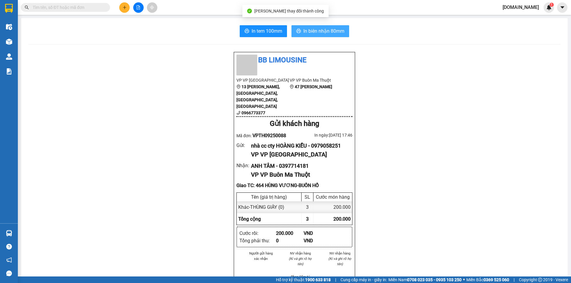
click at [308, 30] on span "In biên nhận 80mm" at bounding box center [323, 30] width 41 height 7
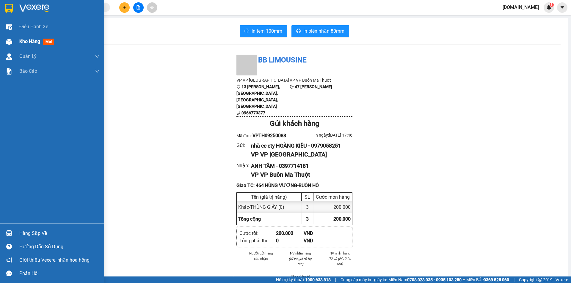
click at [9, 45] on img at bounding box center [9, 42] width 6 height 6
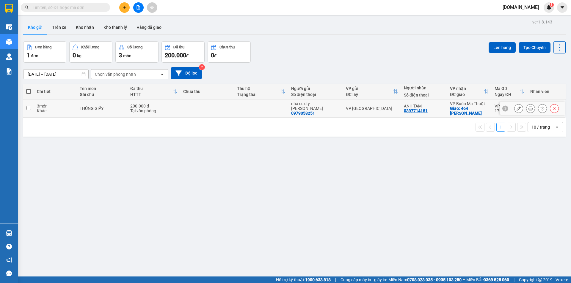
click at [34, 106] on td at bounding box center [28, 109] width 11 height 18
checkbox input "true"
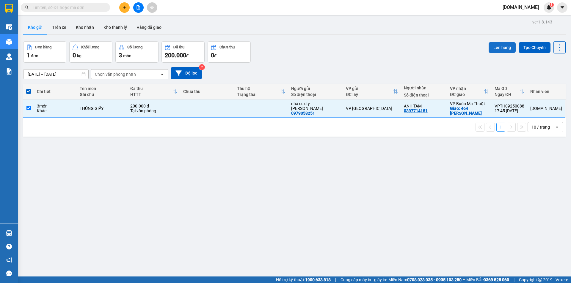
click at [493, 49] on button "Lên hàng" at bounding box center [501, 47] width 27 height 11
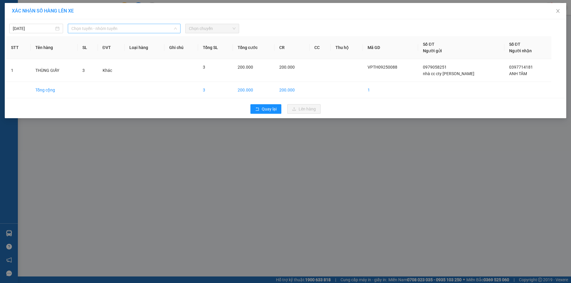
click at [160, 32] on span "Chọn tuyến - nhóm tuyến" at bounding box center [123, 28] width 105 height 9
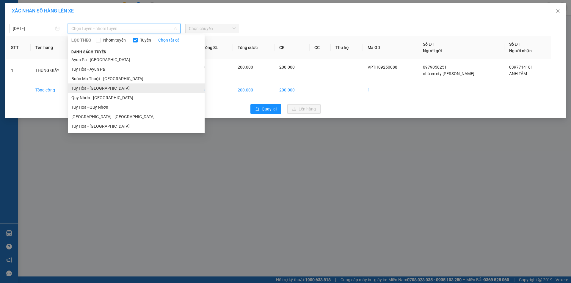
click at [118, 91] on li "Tuy Hòa - [GEOGRAPHIC_DATA]" at bounding box center [136, 88] width 137 height 10
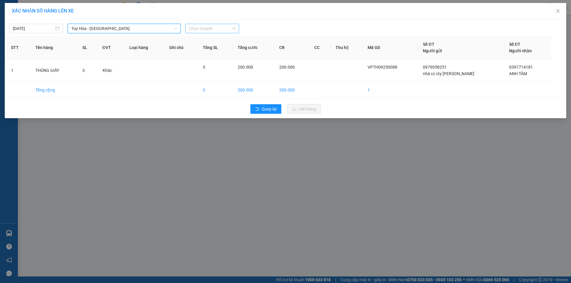
click at [196, 26] on span "Chọn chuyến" at bounding box center [212, 28] width 47 height 9
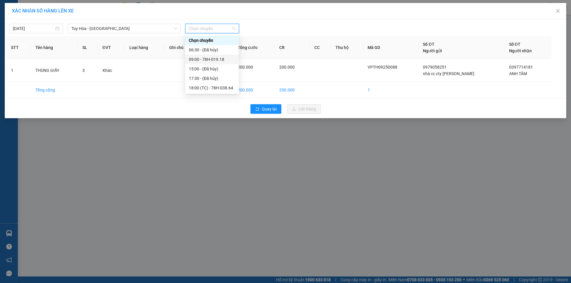
click at [199, 58] on div "09:00 - 78H-019.18" at bounding box center [212, 59] width 46 height 7
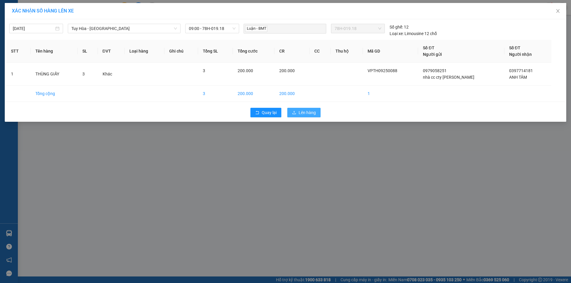
click at [308, 113] on span "Lên hàng" at bounding box center [306, 112] width 17 height 7
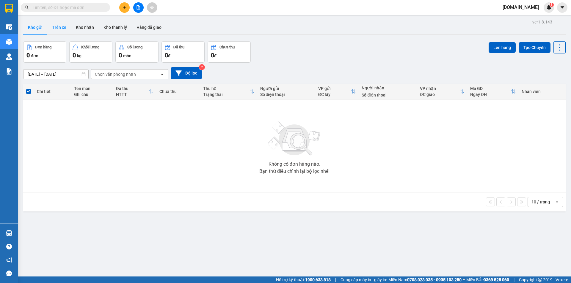
click at [58, 32] on button "Trên xe" at bounding box center [59, 27] width 24 height 14
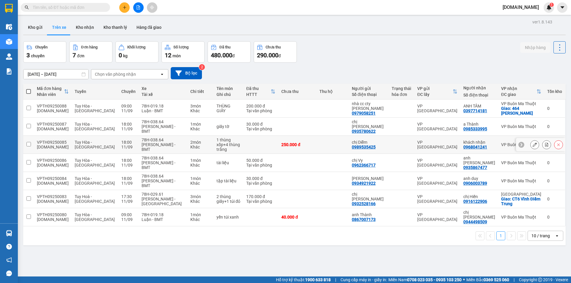
click at [227, 138] on div "1 thùng xốp+4 thùng trắng" at bounding box center [228, 145] width 24 height 14
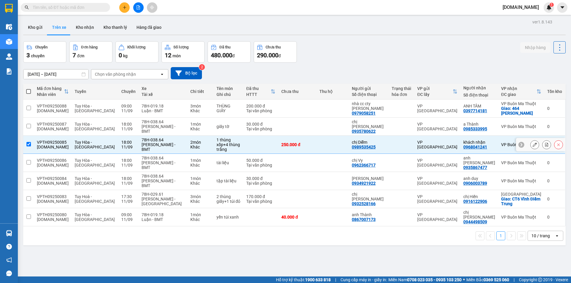
checkbox input "true"
click at [532, 143] on icon at bounding box center [534, 145] width 4 height 4
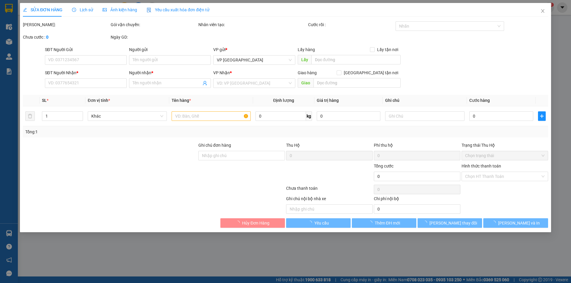
type input "0989535425"
type input "chị Diễm"
type input "0968041241"
type input "khách nhận"
type input "250.000"
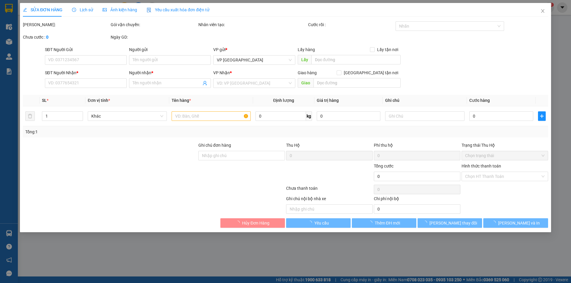
type input "250.000"
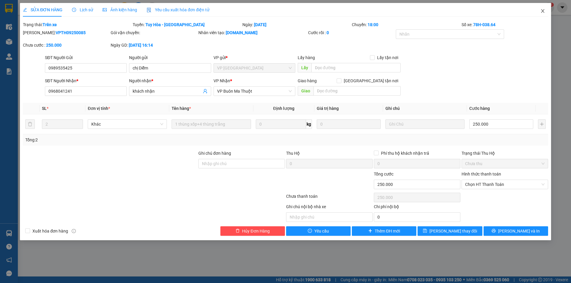
click at [545, 13] on span "Close" at bounding box center [542, 11] width 17 height 17
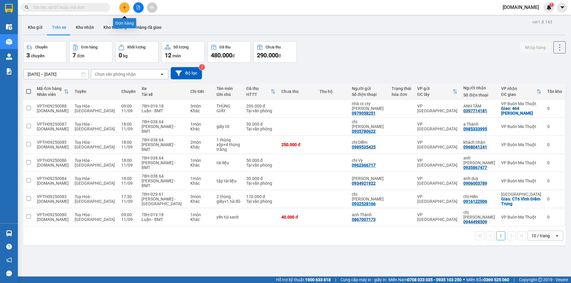
click at [123, 7] on icon "plus" at bounding box center [124, 7] width 4 height 4
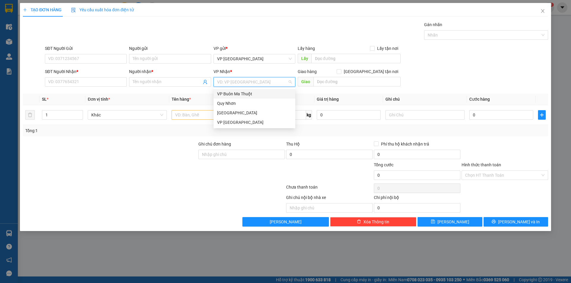
click at [228, 81] on input "search" at bounding box center [252, 82] width 70 height 9
click at [227, 122] on div "VP [GEOGRAPHIC_DATA]" at bounding box center [254, 122] width 75 height 7
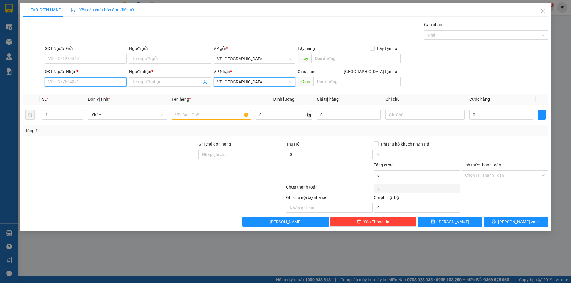
click at [80, 82] on input "SĐT Người Nhận *" at bounding box center [86, 82] width 82 height 10
click at [140, 59] on input "Người gửi" at bounding box center [170, 59] width 82 height 10
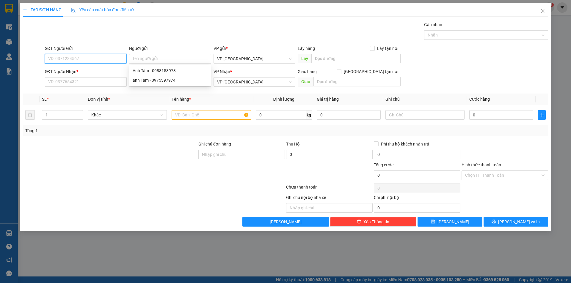
click at [111, 61] on input "SĐT Người Gửi" at bounding box center [86, 59] width 82 height 10
paste input "0935415153"
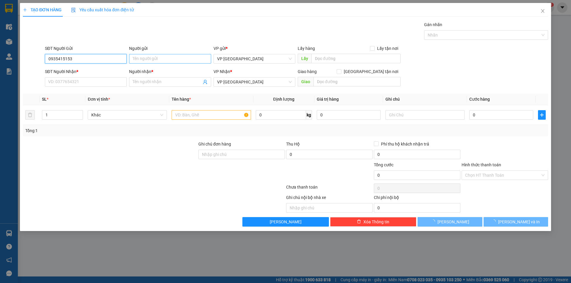
type input "0935415153"
click at [177, 61] on input "Người gửi" at bounding box center [170, 59] width 82 height 10
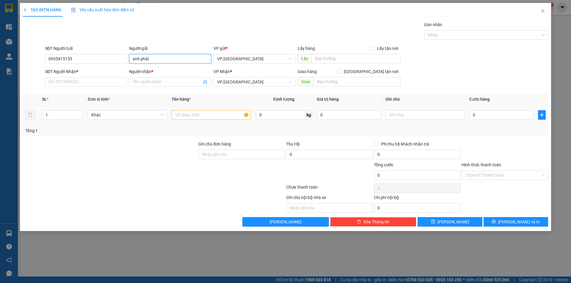
type input "anh phải"
click at [204, 115] on input "text" at bounding box center [210, 115] width 79 height 10
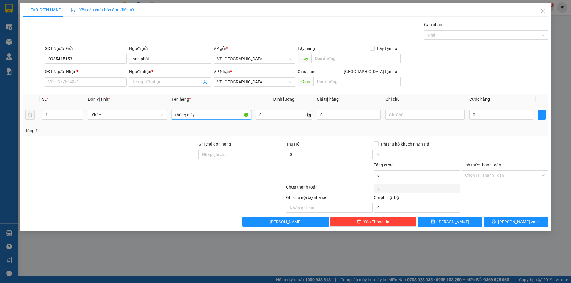
type input "thùng giấy"
click at [485, 109] on td "0" at bounding box center [501, 115] width 69 height 20
click at [485, 110] on input "0" at bounding box center [501, 115] width 64 height 10
type input "3"
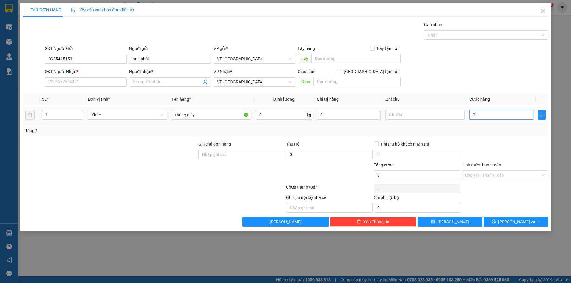
type input "3"
type input "30"
type input "300"
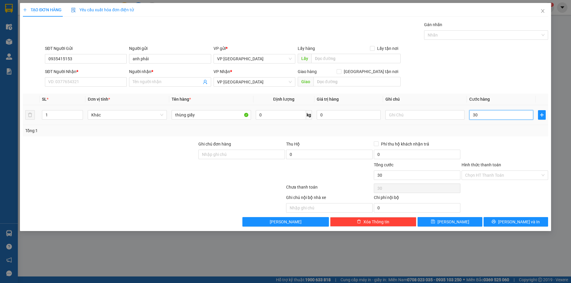
type input "300"
type input "3.000"
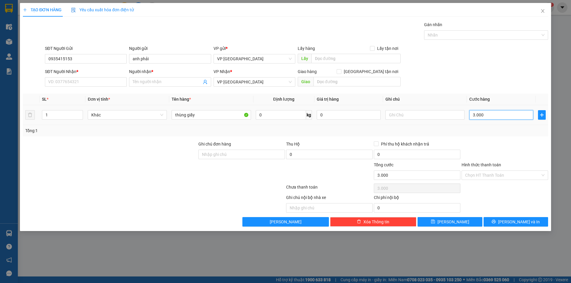
type input "30.000"
click at [487, 176] on input "Hình thức thanh toán" at bounding box center [502, 175] width 75 height 9
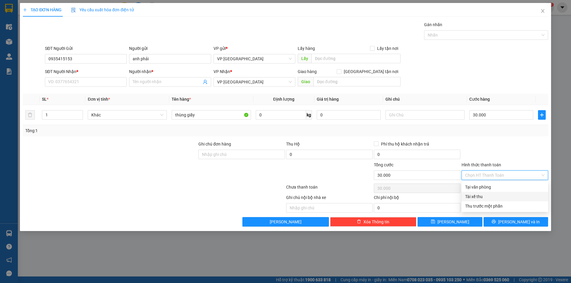
click at [480, 199] on div "Tài xế thu" at bounding box center [504, 196] width 79 height 7
type input "0"
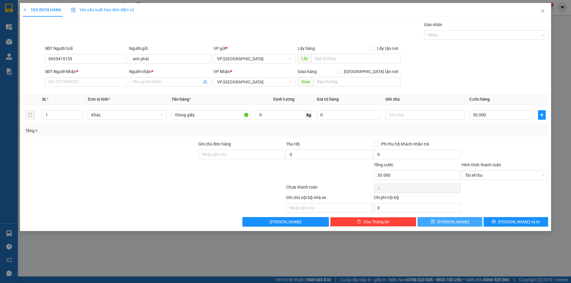
click at [454, 222] on span "[PERSON_NAME]" at bounding box center [453, 222] width 32 height 7
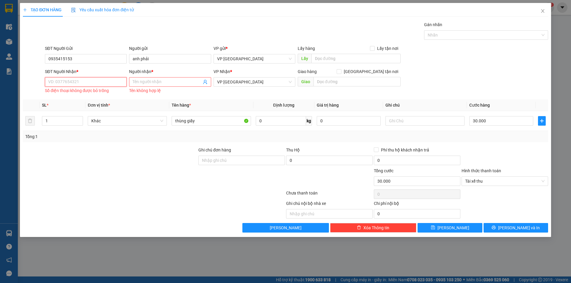
click at [94, 86] on input "SĐT Người Nhận *" at bounding box center [86, 82] width 82 height 10
click at [65, 96] on div "0935415153 - A Phải" at bounding box center [85, 94] width 75 height 7
type input "0935415153"
type input "A Phải"
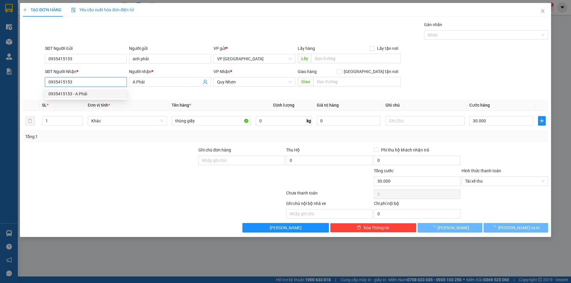
type input "50.000"
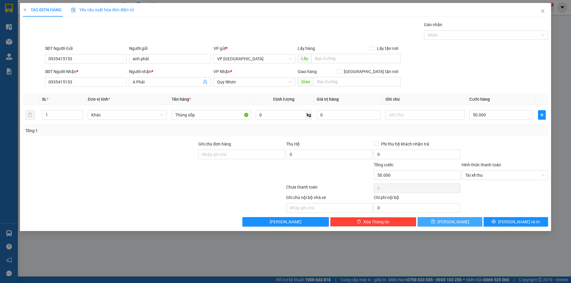
click at [441, 219] on button "[PERSON_NAME]" at bounding box center [449, 222] width 64 height 10
type input "0"
click at [7, 25] on div "TẠO ĐƠN HÀNG Yêu cầu xuất hóa đơn điện tử Transit Pickup Surcharge Ids Transit …" at bounding box center [285, 141] width 571 height 283
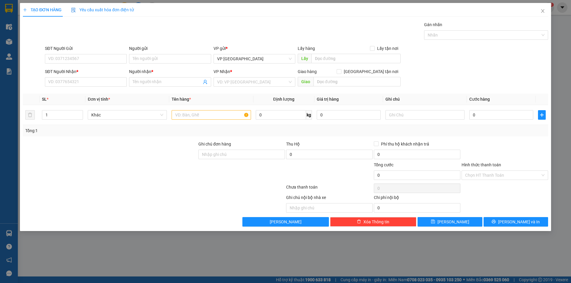
drag, startPoint x: 7, startPoint y: 25, endPoint x: 44, endPoint y: 14, distance: 38.4
click at [7, 25] on div "TẠO ĐƠN HÀNG Yêu cầu xuất hóa đơn điện tử Transit Pickup Surcharge Ids Transit …" at bounding box center [285, 141] width 571 height 283
click at [562, 32] on div "TẠO ĐƠN HÀNG Yêu cầu xuất hóa đơn điện tử Transit Pickup Surcharge Ids Transit …" at bounding box center [285, 141] width 571 height 283
click at [537, 12] on span "Close" at bounding box center [542, 11] width 17 height 17
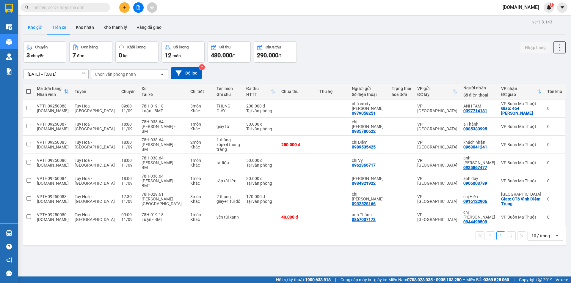
click at [43, 27] on button "Kho gửi" at bounding box center [35, 27] width 24 height 14
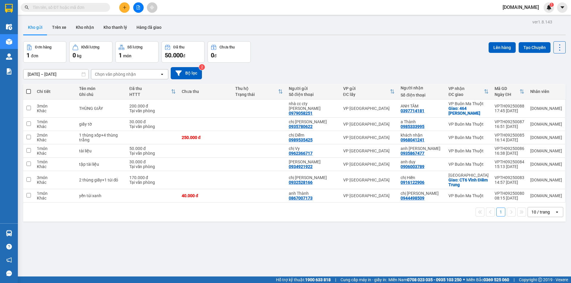
click at [77, 9] on input "text" at bounding box center [68, 7] width 70 height 7
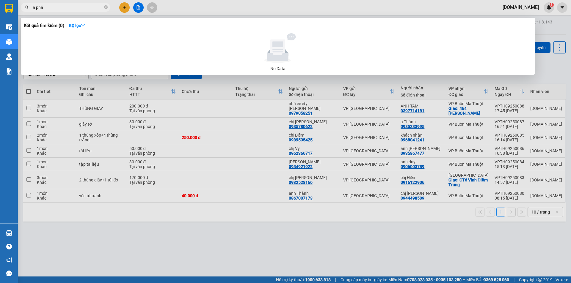
type input "a phải"
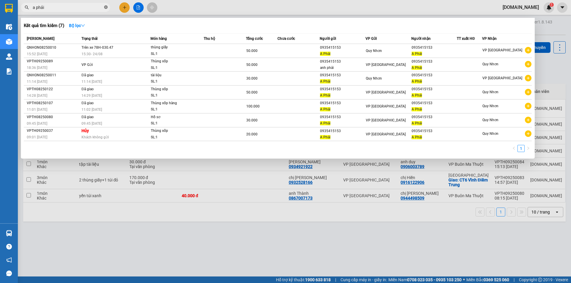
click at [105, 9] on icon "close-circle" at bounding box center [106, 7] width 4 height 4
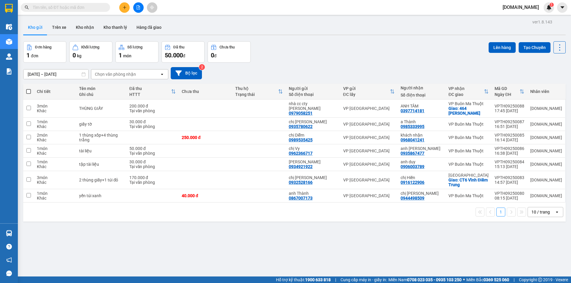
paste input "0935415153"
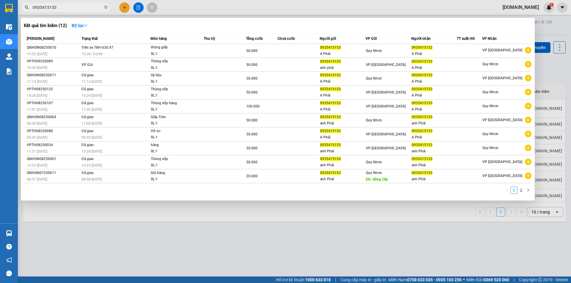
type input "0935415153"
click at [563, 65] on div at bounding box center [285, 141] width 571 height 283
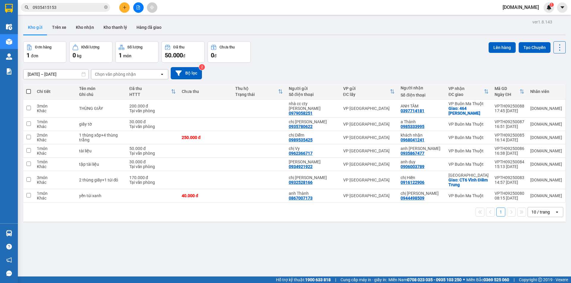
click at [28, 25] on button "Kho gửi" at bounding box center [35, 27] width 24 height 14
drag, startPoint x: 28, startPoint y: 25, endPoint x: 53, endPoint y: 45, distance: 31.8
click at [30, 25] on button "Kho gửi" at bounding box center [35, 27] width 24 height 14
click at [107, 77] on div "Chọn văn phòng nhận" at bounding box center [115, 74] width 41 height 6
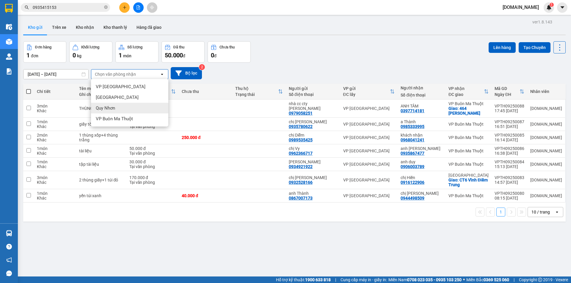
click at [111, 112] on div "Quy Nhơn" at bounding box center [129, 108] width 77 height 11
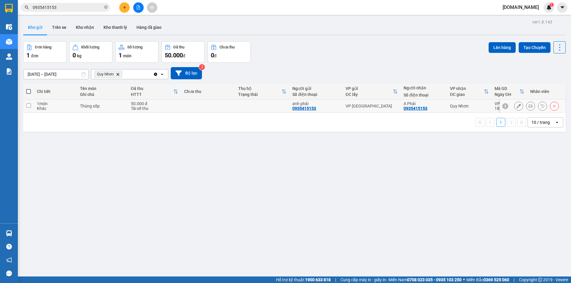
click at [516, 105] on button at bounding box center [518, 106] width 8 height 10
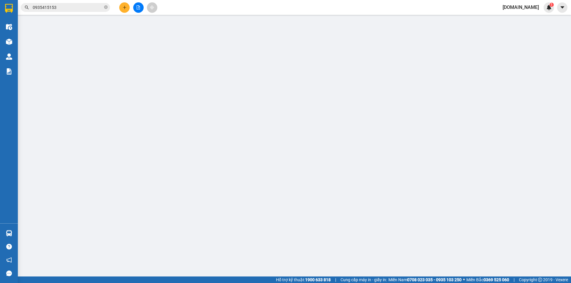
type input "0935415153"
type input "anh phải"
type input "0935415153"
type input "A Phải"
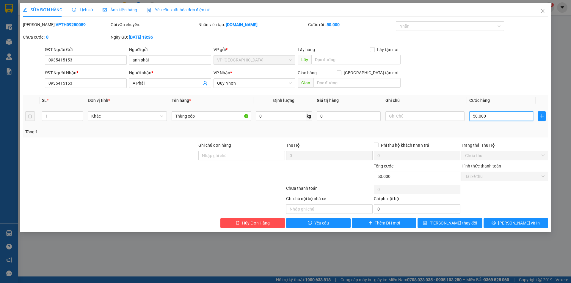
click at [487, 119] on input "50.000" at bounding box center [501, 116] width 64 height 10
type input "0"
type input "3"
type input "030"
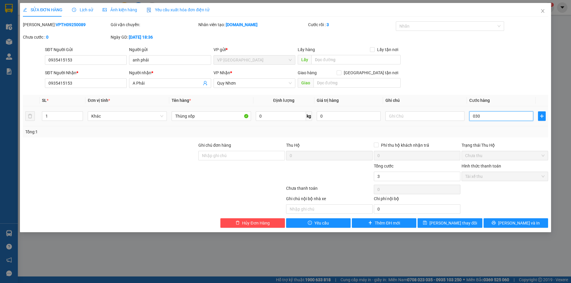
type input "30"
type input "0.300"
type input "3.000"
type input "03.000"
type input "30.000"
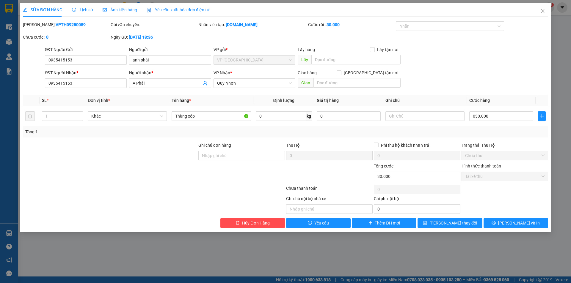
type input "30.000"
click at [479, 168] on label "Hình thức thanh toán" at bounding box center [481, 166] width 40 height 5
click at [467, 187] on div "Chọn HT Thanh Toán" at bounding box center [505, 190] width 88 height 12
click at [473, 222] on button "[PERSON_NAME] thay đổi" at bounding box center [449, 223] width 64 height 10
click at [545, 7] on span "Close" at bounding box center [542, 11] width 17 height 17
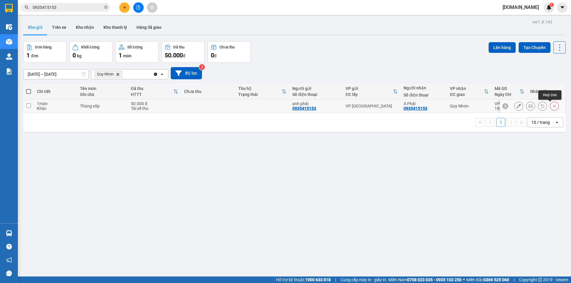
click at [552, 107] on icon at bounding box center [554, 106] width 4 height 4
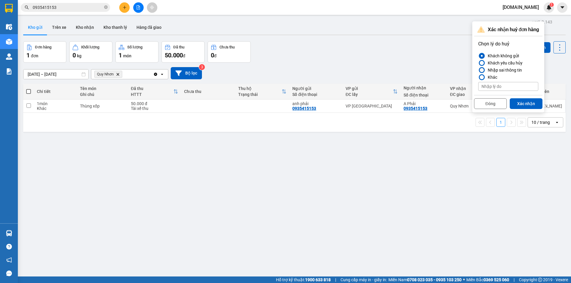
click at [486, 69] on div "Nhập sai thông tin" at bounding box center [503, 70] width 37 height 7
click at [478, 70] on input "Nhập sai thông tin" at bounding box center [478, 70] width 0 height 0
click at [523, 103] on button "Xác nhận" at bounding box center [525, 103] width 33 height 11
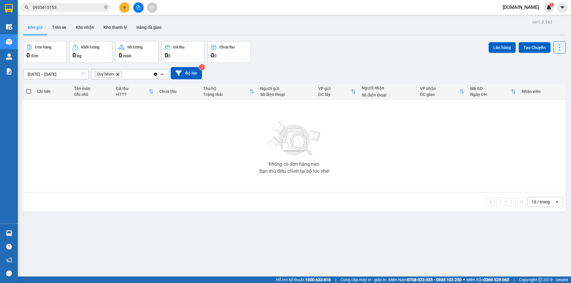
click at [117, 73] on icon "Delete" at bounding box center [118, 75] width 4 height 4
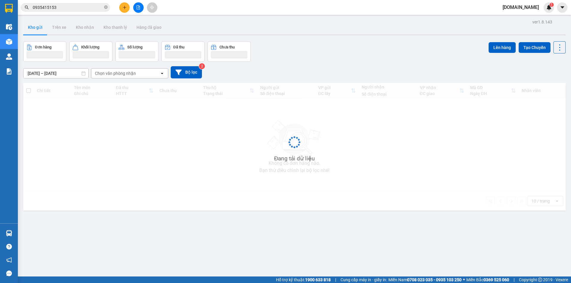
click at [118, 11] on div at bounding box center [138, 7] width 45 height 10
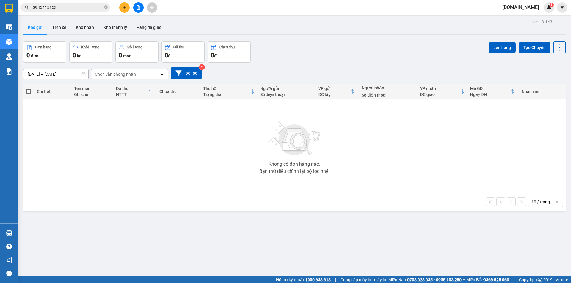
click at [122, 9] on button at bounding box center [124, 7] width 10 height 10
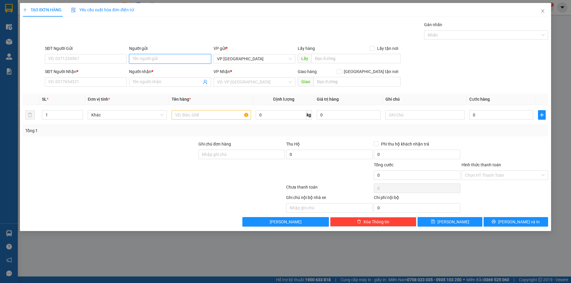
click at [148, 56] on input "Người gửi" at bounding box center [170, 59] width 82 height 10
click at [103, 53] on div "SĐT Người Gửi" at bounding box center [86, 49] width 82 height 9
click at [103, 57] on input "SĐT Người Gửi" at bounding box center [86, 59] width 82 height 10
paste input "0935415153"
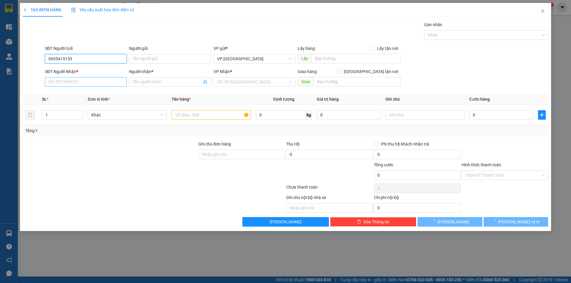
type input "0935415153"
click at [100, 86] on input "SĐT Người Nhận *" at bounding box center [86, 82] width 82 height 10
paste input "0935415153"
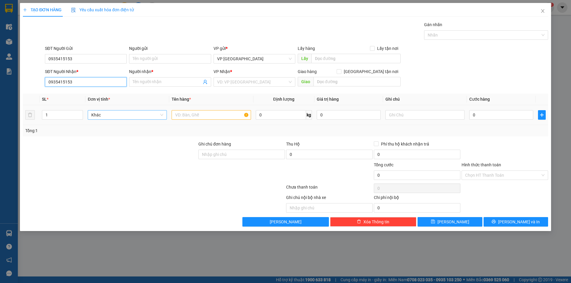
type input "0935415153"
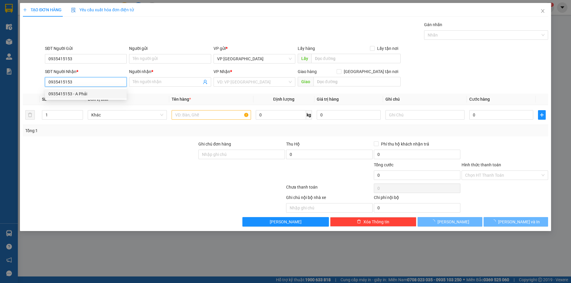
click at [106, 93] on div "0935415153 - A Phải" at bounding box center [85, 94] width 75 height 7
type input "A Phải"
type input "50.000"
type input "0935415153"
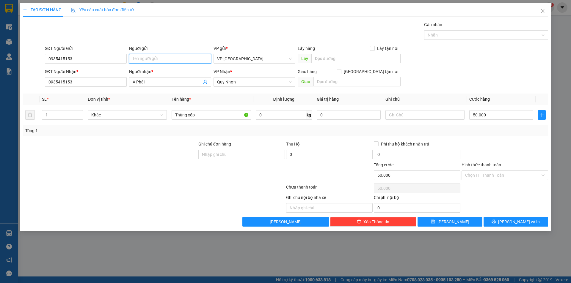
click at [162, 59] on input "Người gửi" at bounding box center [170, 59] width 82 height 10
type input "a phair"
click at [482, 113] on input "50.000" at bounding box center [501, 115] width 64 height 10
type input "0"
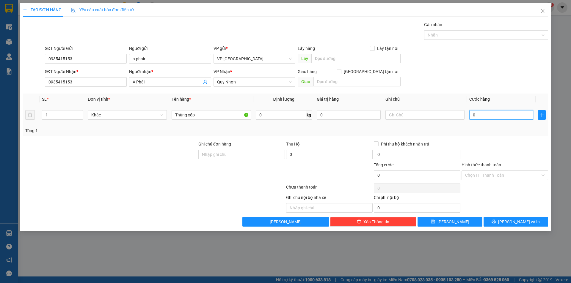
type input "03"
type input "3"
type input "30"
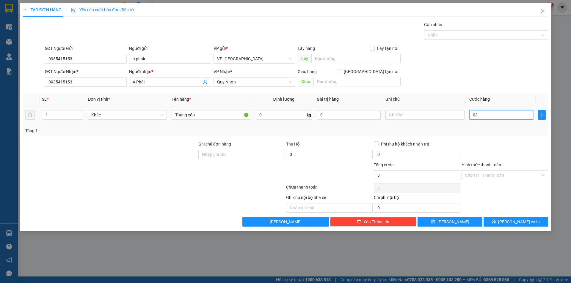
type input "030"
type input "300"
type input "0.300"
type input "3.000"
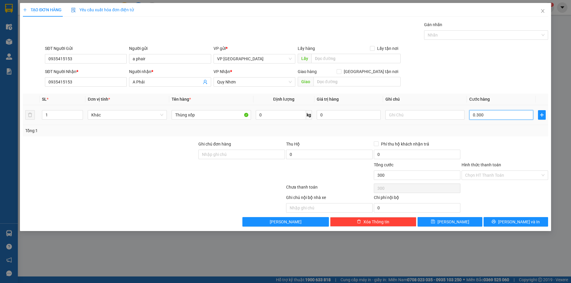
type input "3.000"
type input "03.000"
type input "30.000"
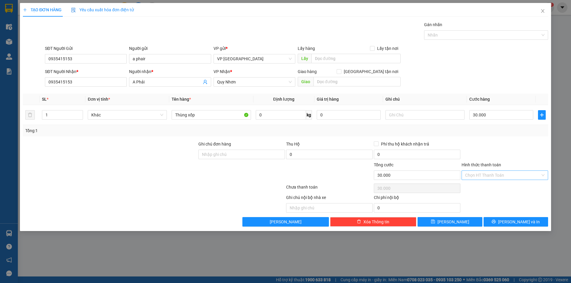
click at [491, 176] on input "Hình thức thanh toán" at bounding box center [502, 175] width 75 height 9
click at [489, 196] on div "Tài xế thu" at bounding box center [504, 196] width 79 height 7
type input "0"
click at [460, 223] on button "[PERSON_NAME]" at bounding box center [449, 222] width 64 height 10
type input "0"
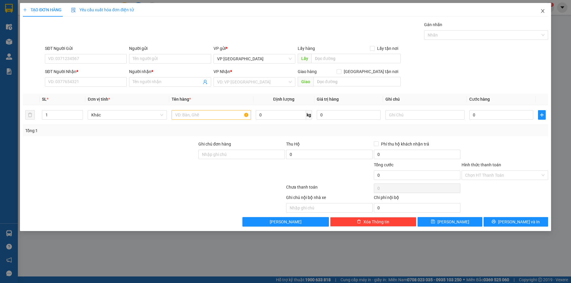
click at [543, 9] on span "Close" at bounding box center [542, 11] width 17 height 17
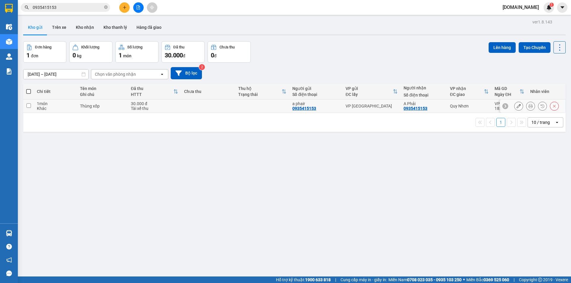
click at [35, 109] on td "1 món Khác" at bounding box center [55, 106] width 43 height 13
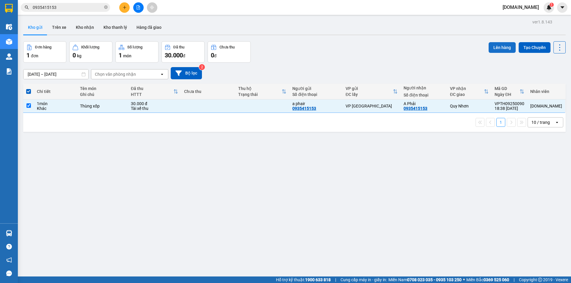
click at [498, 48] on button "Lên hàng" at bounding box center [501, 47] width 27 height 11
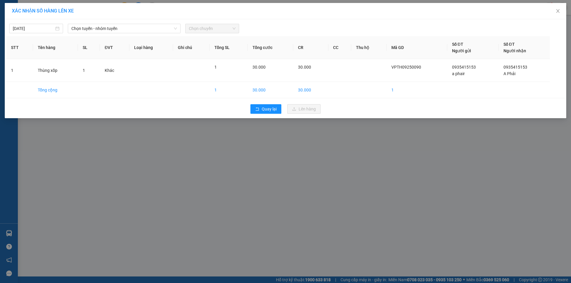
click at [217, 23] on div "[DATE] Chọn tuyến - nhóm tuyến Chọn chuyến" at bounding box center [285, 27] width 558 height 12
click at [161, 27] on span "Chọn tuyến - nhóm tuyến" at bounding box center [123, 28] width 105 height 9
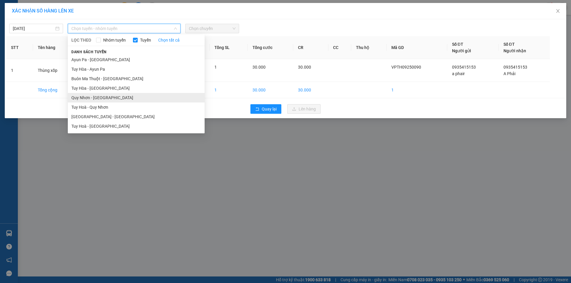
click at [114, 97] on li "Quy Nhơn - [GEOGRAPHIC_DATA]" at bounding box center [136, 98] width 137 height 10
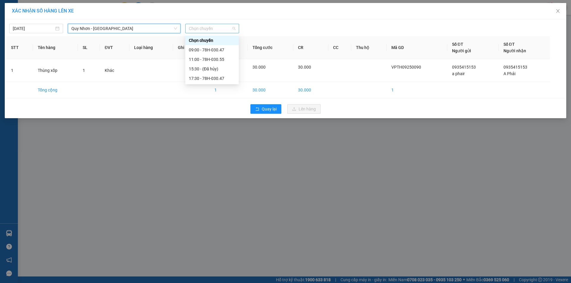
click at [198, 29] on span "Chọn chuyến" at bounding box center [212, 28] width 47 height 9
click at [209, 77] on div "17:30 - 78H-030.47" at bounding box center [212, 78] width 46 height 7
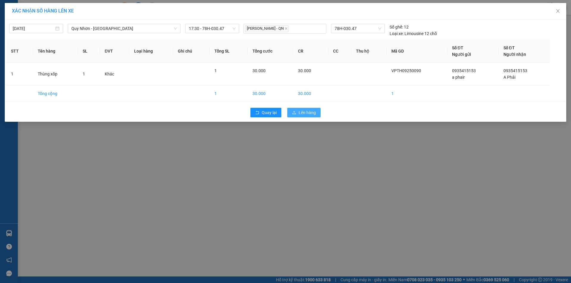
click at [305, 113] on span "Lên hàng" at bounding box center [306, 112] width 17 height 7
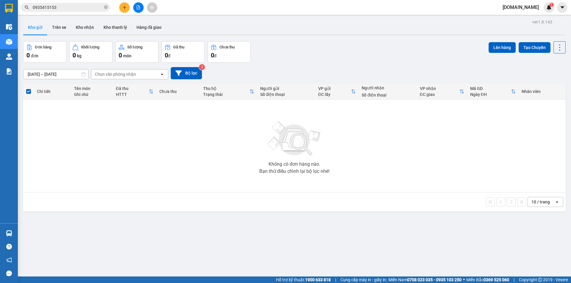
click at [171, 131] on div "Không có đơn hàng nào. Bạn thử điều chỉnh lại bộ lọc nhé!" at bounding box center [294, 145] width 536 height 89
click at [80, 23] on button "Kho nhận" at bounding box center [85, 27] width 28 height 14
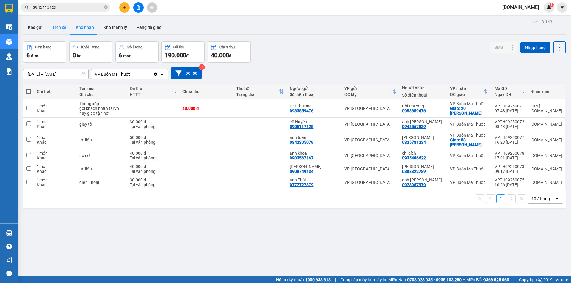
click at [62, 31] on button "Trên xe" at bounding box center [59, 27] width 24 height 14
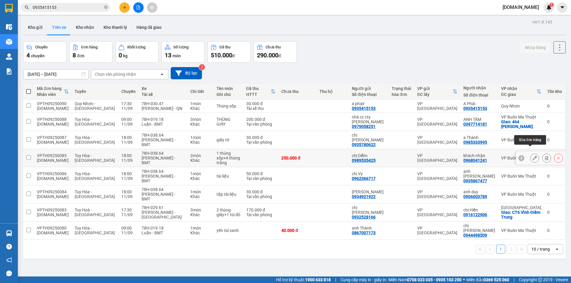
click at [532, 156] on icon at bounding box center [534, 158] width 4 height 4
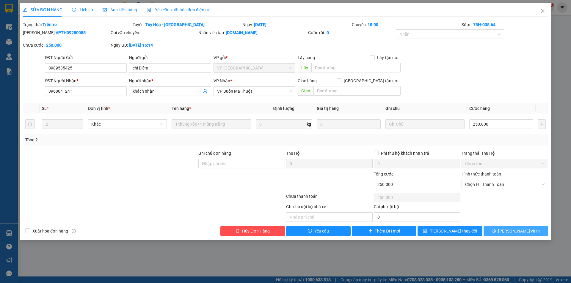
click at [509, 230] on button "[PERSON_NAME] và In" at bounding box center [515, 231] width 64 height 10
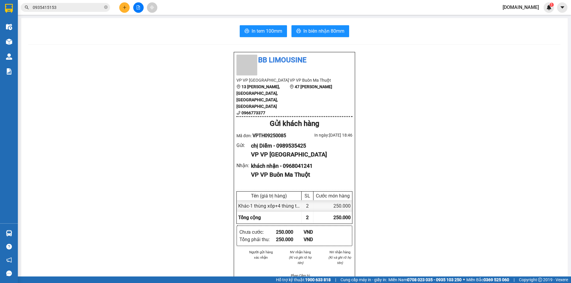
click at [281, 162] on div "khách nhận - 0968041241" at bounding box center [299, 166] width 97 height 8
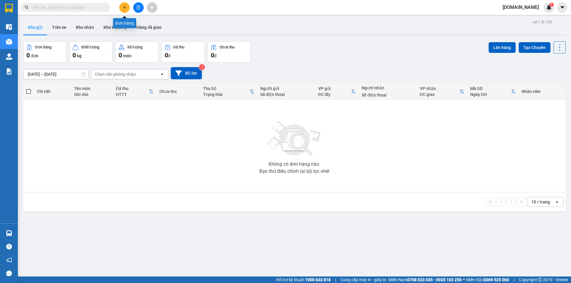
click at [126, 8] on icon "plus" at bounding box center [124, 7] width 4 height 4
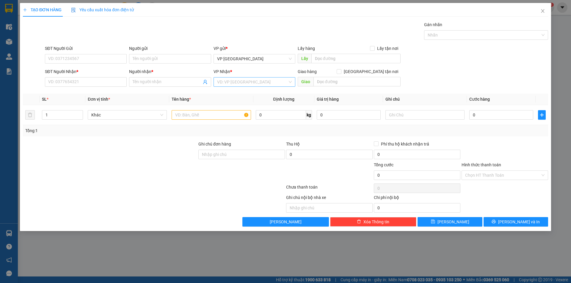
click at [272, 83] on input "search" at bounding box center [252, 82] width 70 height 9
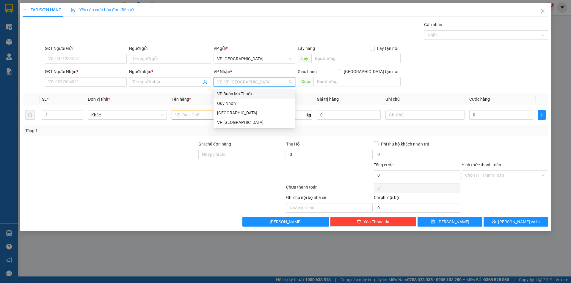
click at [253, 94] on div "VP Buôn Ma Thuột" at bounding box center [254, 94] width 75 height 7
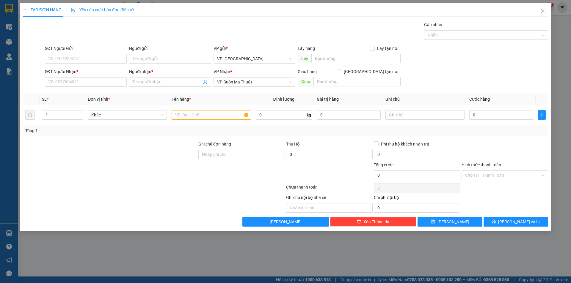
click at [3, 30] on div "TẠO ĐƠN HÀNG Yêu cầu xuất hóa đơn điện tử Transit Pickup Surcharge Ids Transit …" at bounding box center [285, 141] width 571 height 283
drag, startPoint x: 6, startPoint y: 26, endPoint x: 100, endPoint y: 6, distance: 96.1
click at [9, 26] on div "TẠO ĐƠN HÀNG Yêu cầu xuất hóa đơn điện tử Transit Pickup Surcharge Ids Transit …" at bounding box center [285, 141] width 571 height 283
click at [545, 9] on span "Close" at bounding box center [542, 11] width 17 height 17
